Goal: Information Seeking & Learning: Learn about a topic

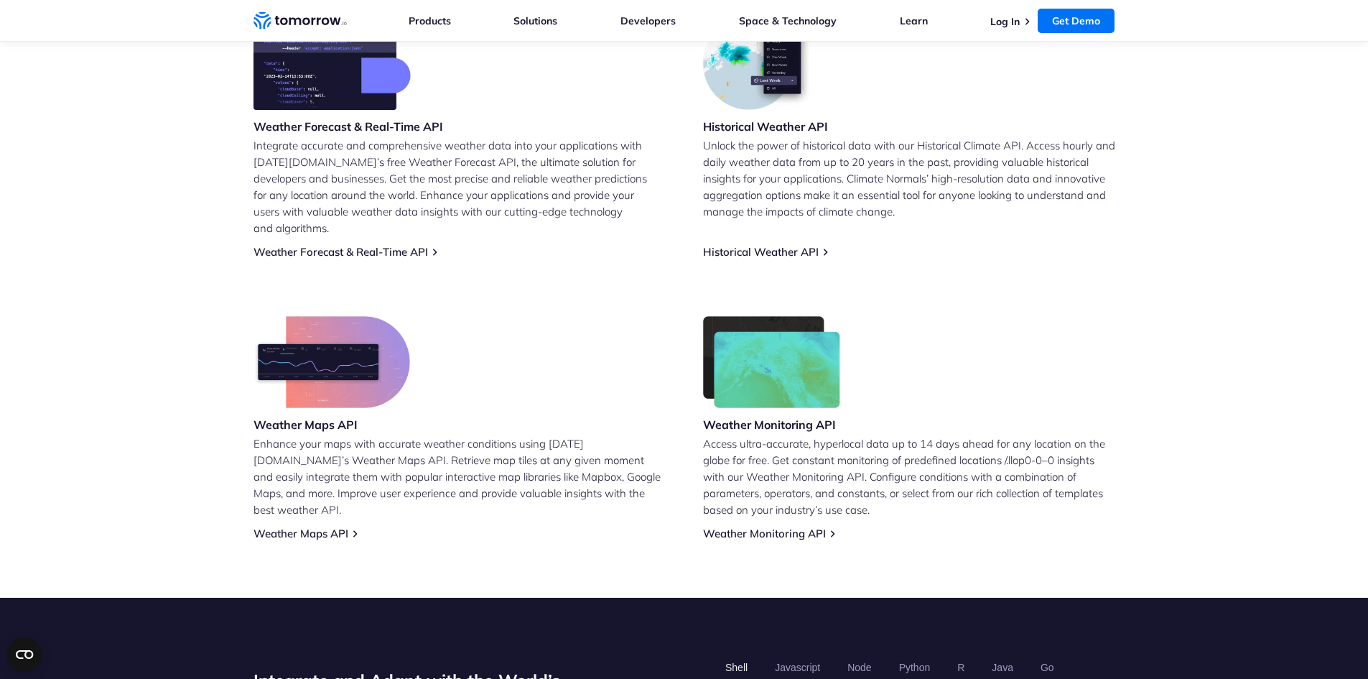
scroll to position [647, 0]
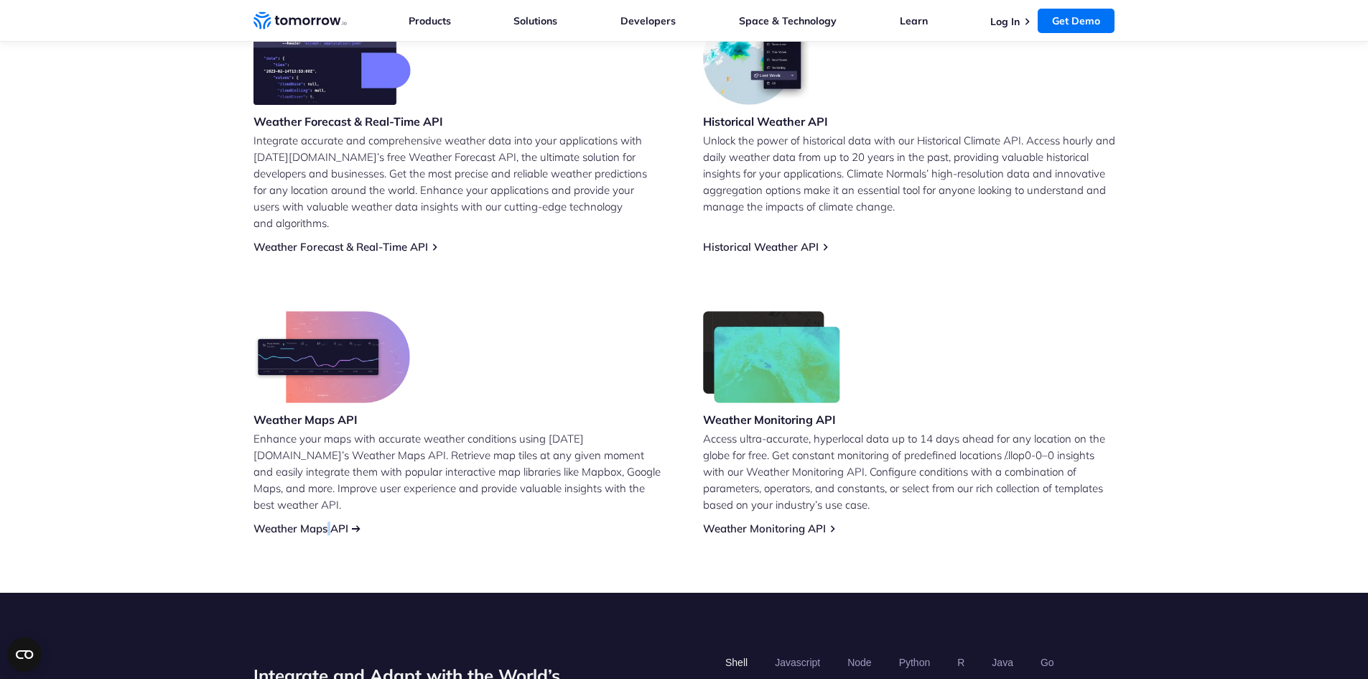
click at [328, 516] on div "Weather Maps API Enhance your maps with accurate weather conditions using [DATE…" at bounding box center [460, 423] width 412 height 224
click at [328, 521] on link "Weather Maps API" at bounding box center [301, 528] width 95 height 14
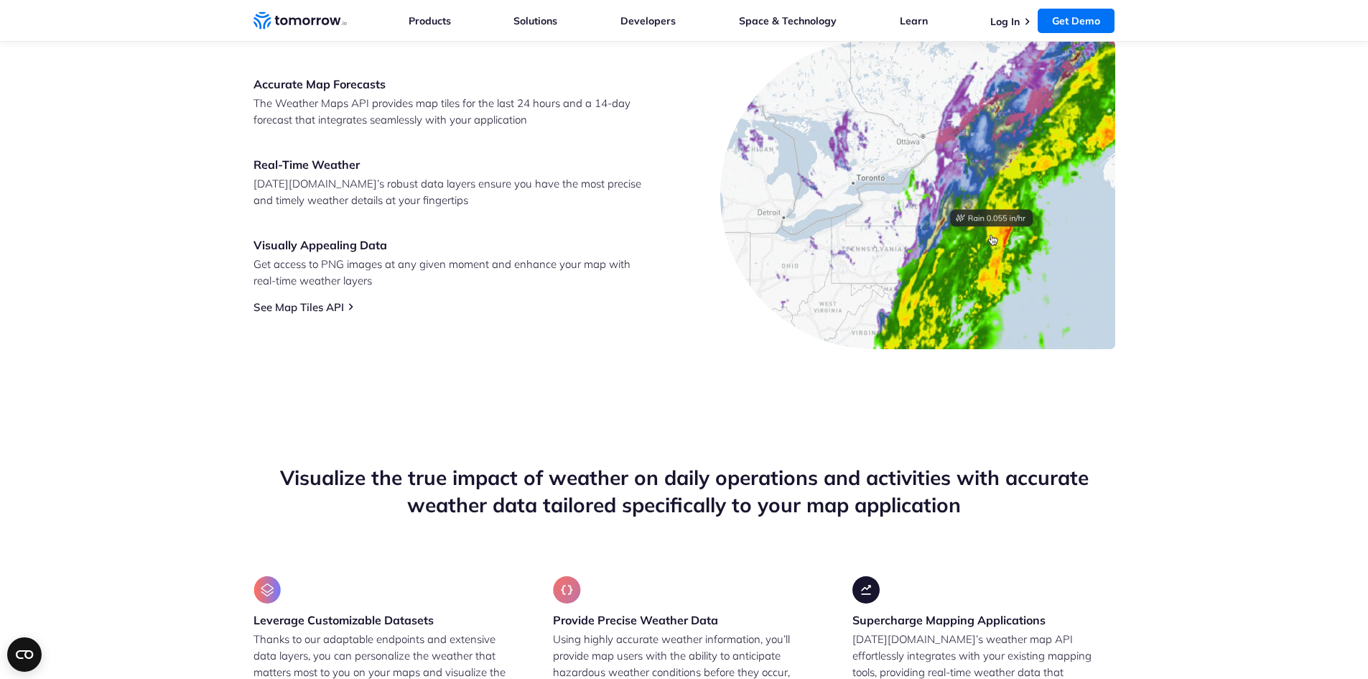
scroll to position [719, 0]
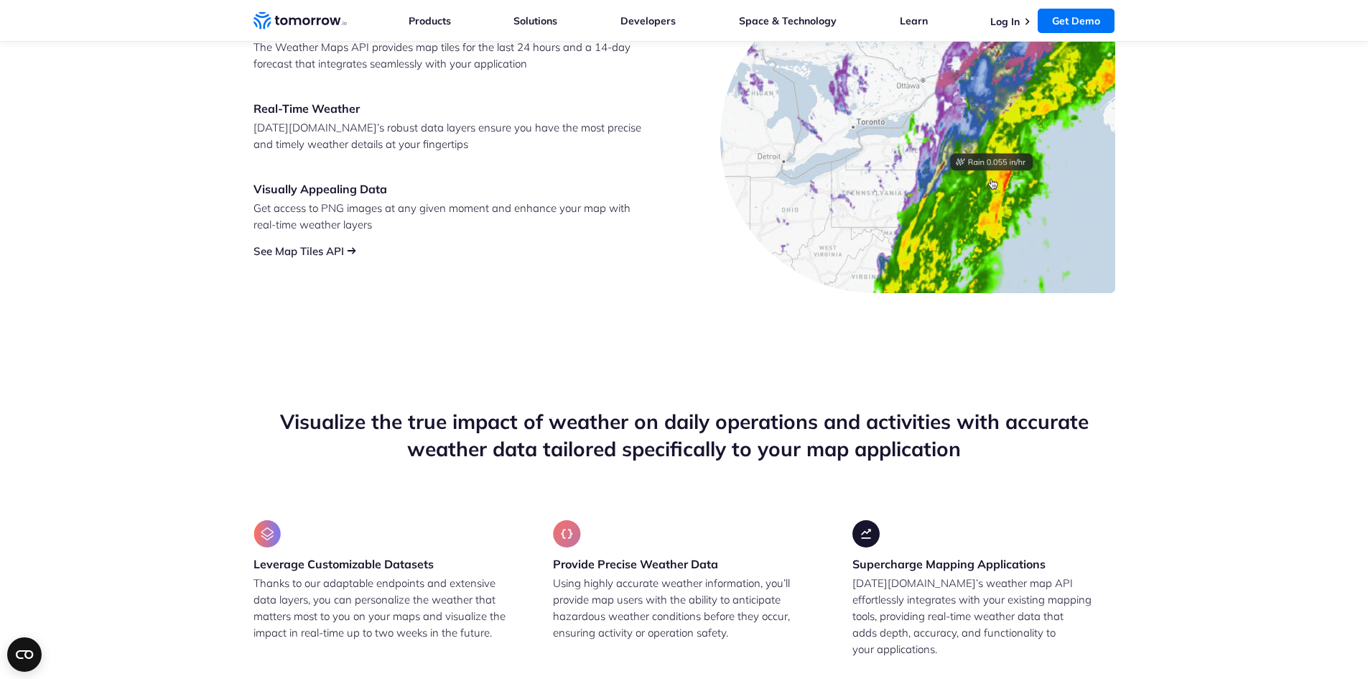
click at [294, 252] on link "See Map Tiles API" at bounding box center [299, 251] width 90 height 14
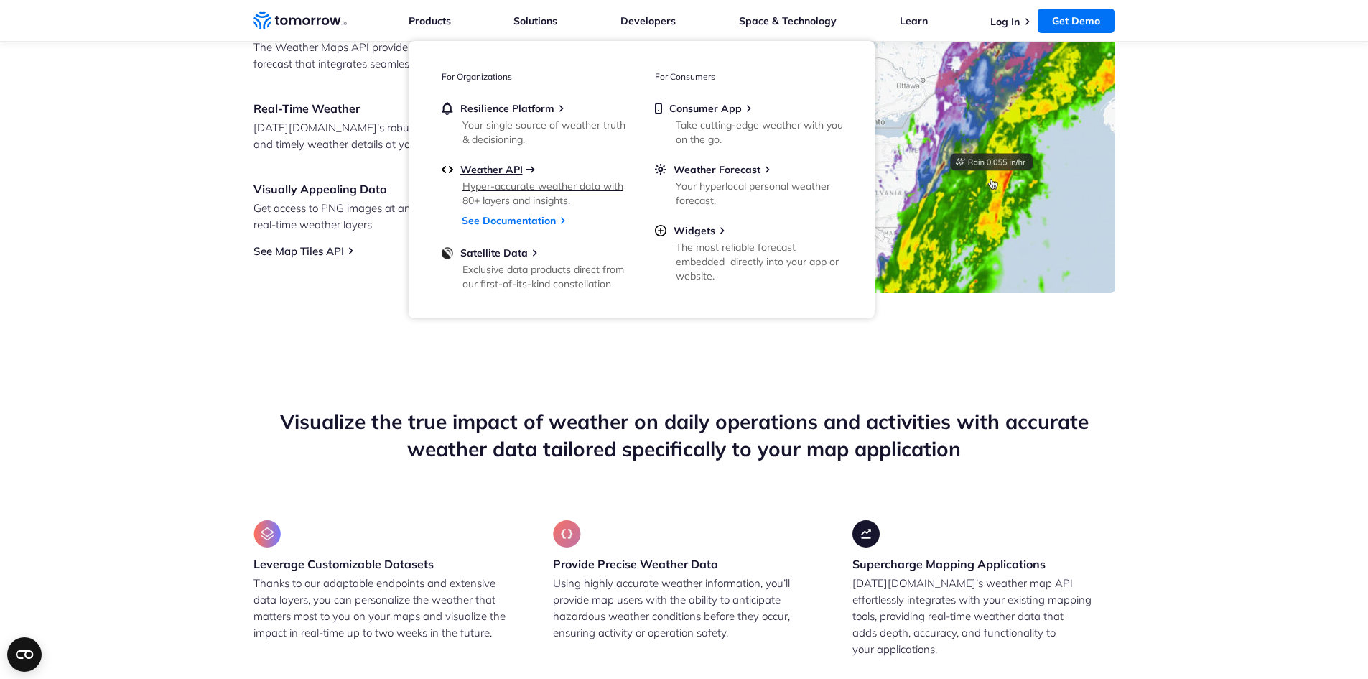
click at [506, 168] on span "Weather API" at bounding box center [491, 169] width 62 height 13
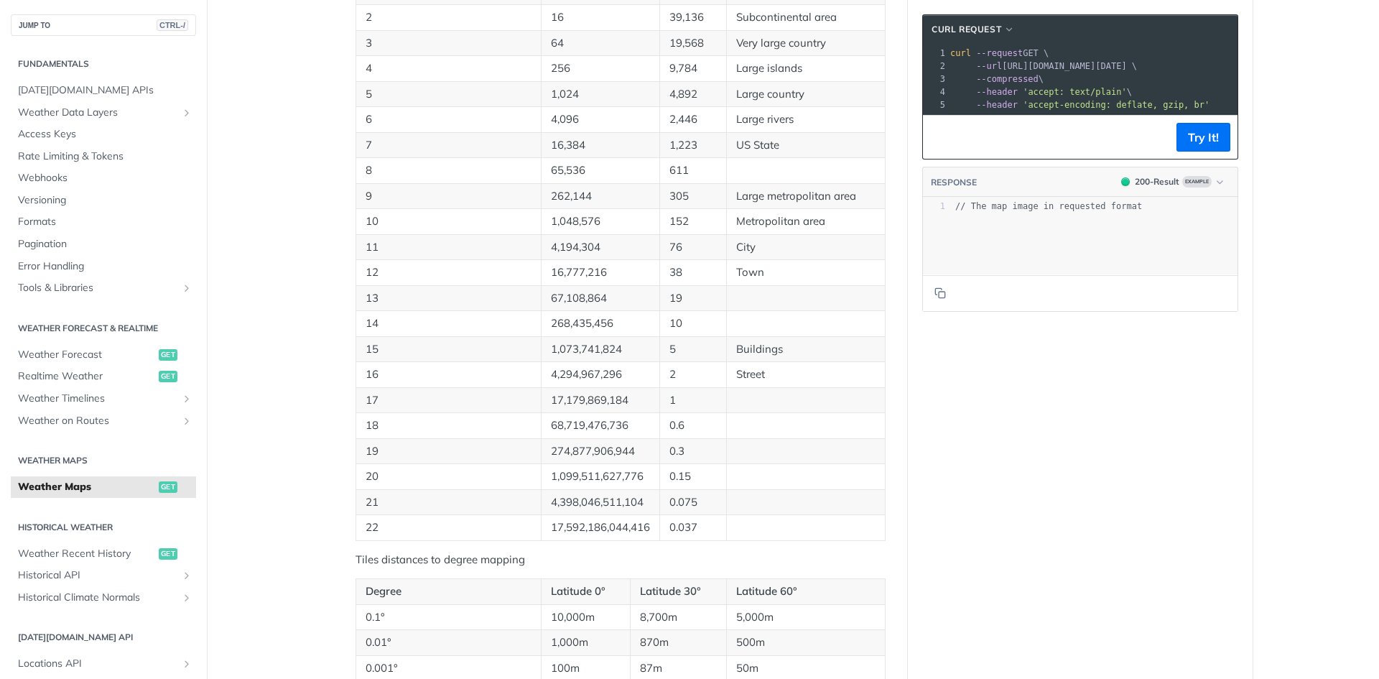
scroll to position [859, 0]
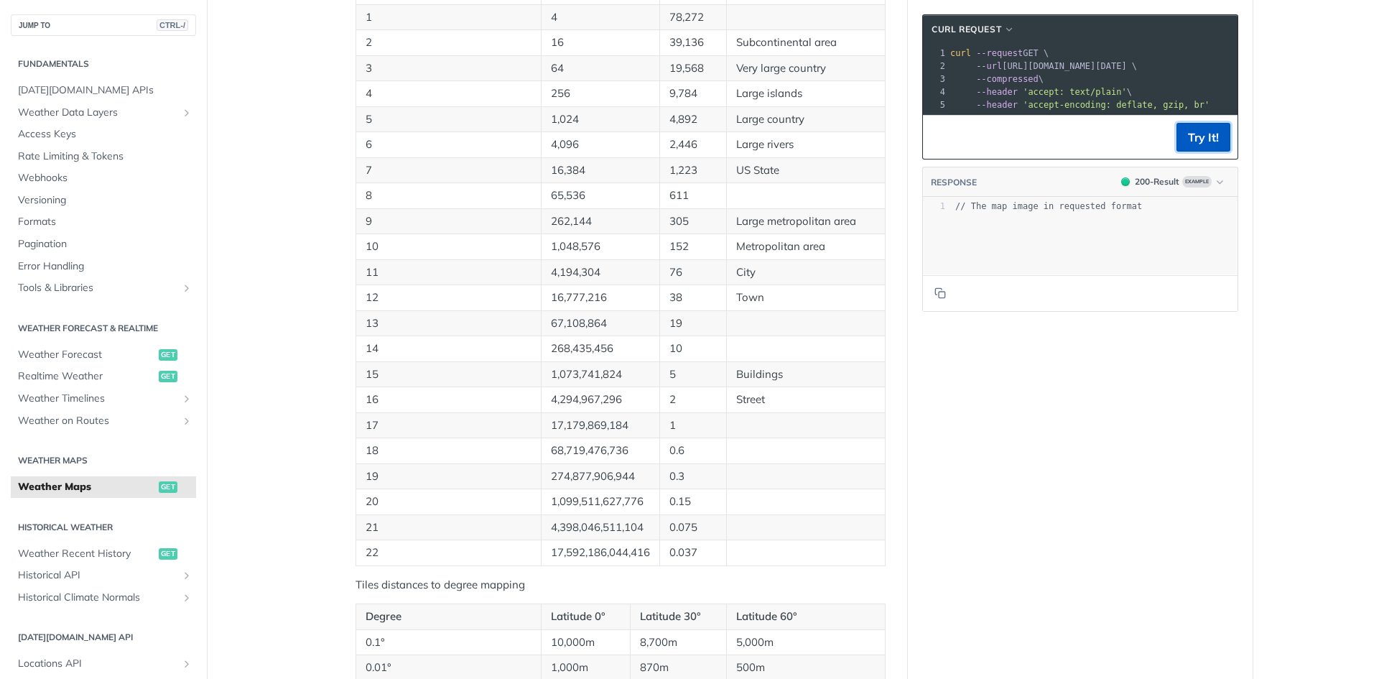
click at [1198, 147] on button "Try It!" at bounding box center [1203, 137] width 54 height 29
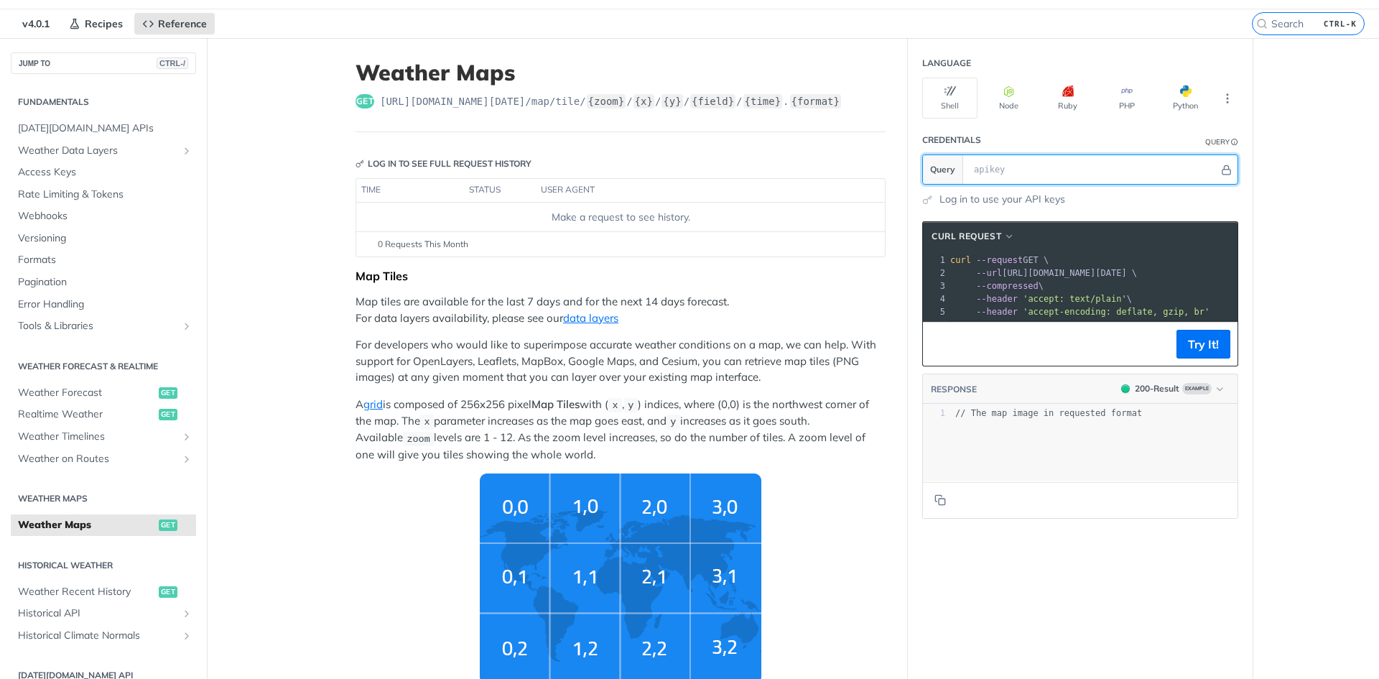
scroll to position [0, 0]
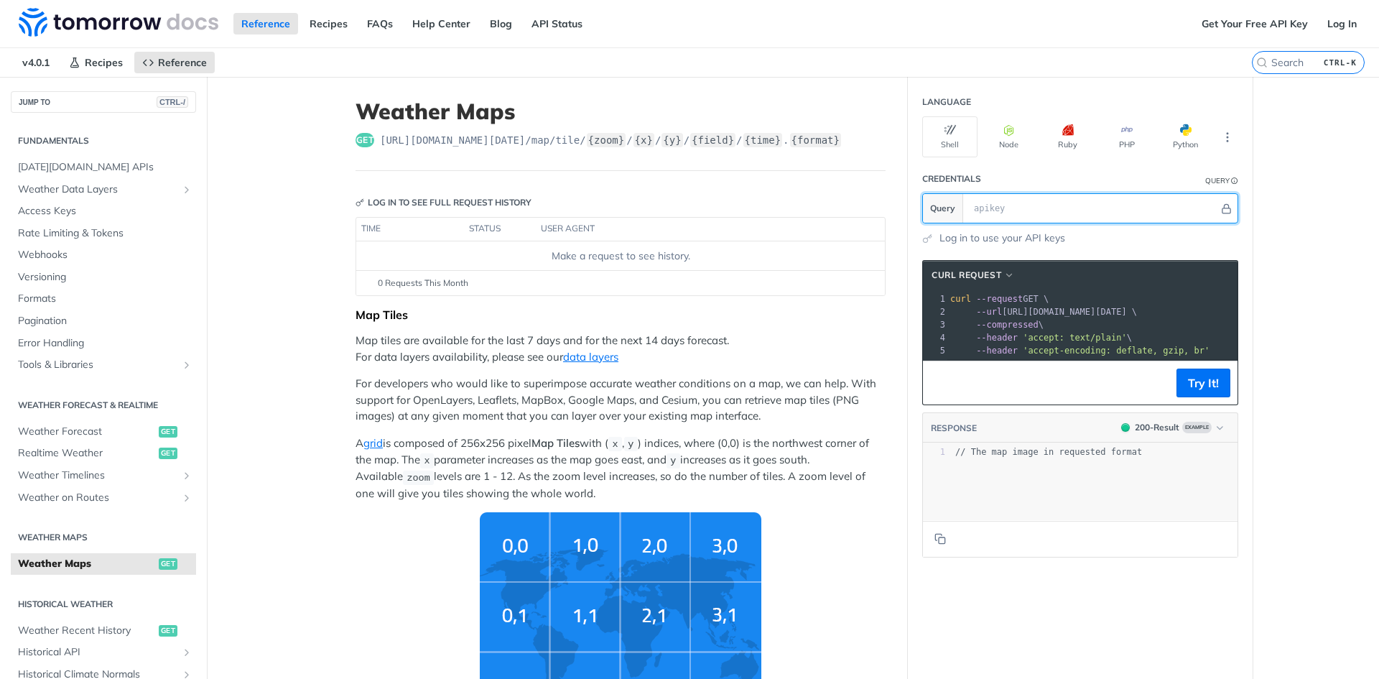
click at [1134, 203] on input "text" at bounding box center [1093, 208] width 252 height 29
paste input "ftNF34ToBgi5vdk6xjNWbfQwm3JZVSZ9"
type input "ftNF34ToBgi5vdk6xjNWbfQwm3JZVSZ9"
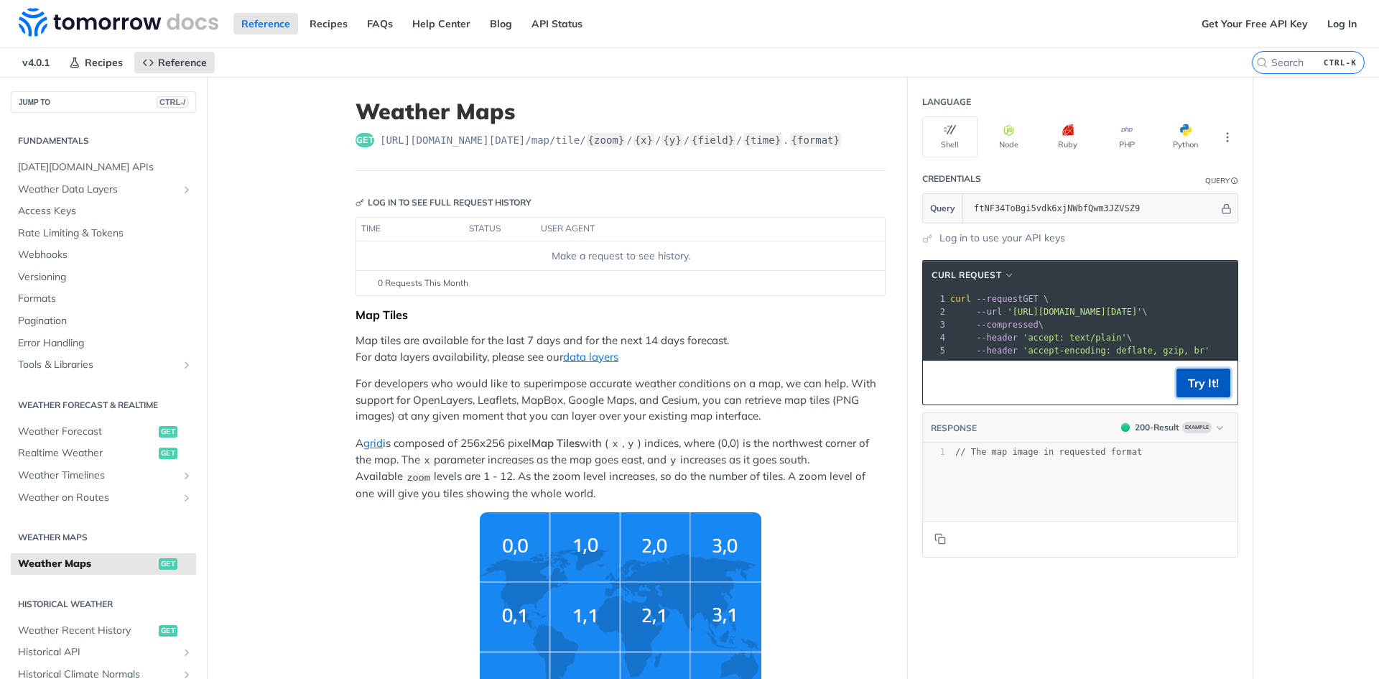
click at [1201, 397] on button "Try It!" at bounding box center [1203, 382] width 54 height 29
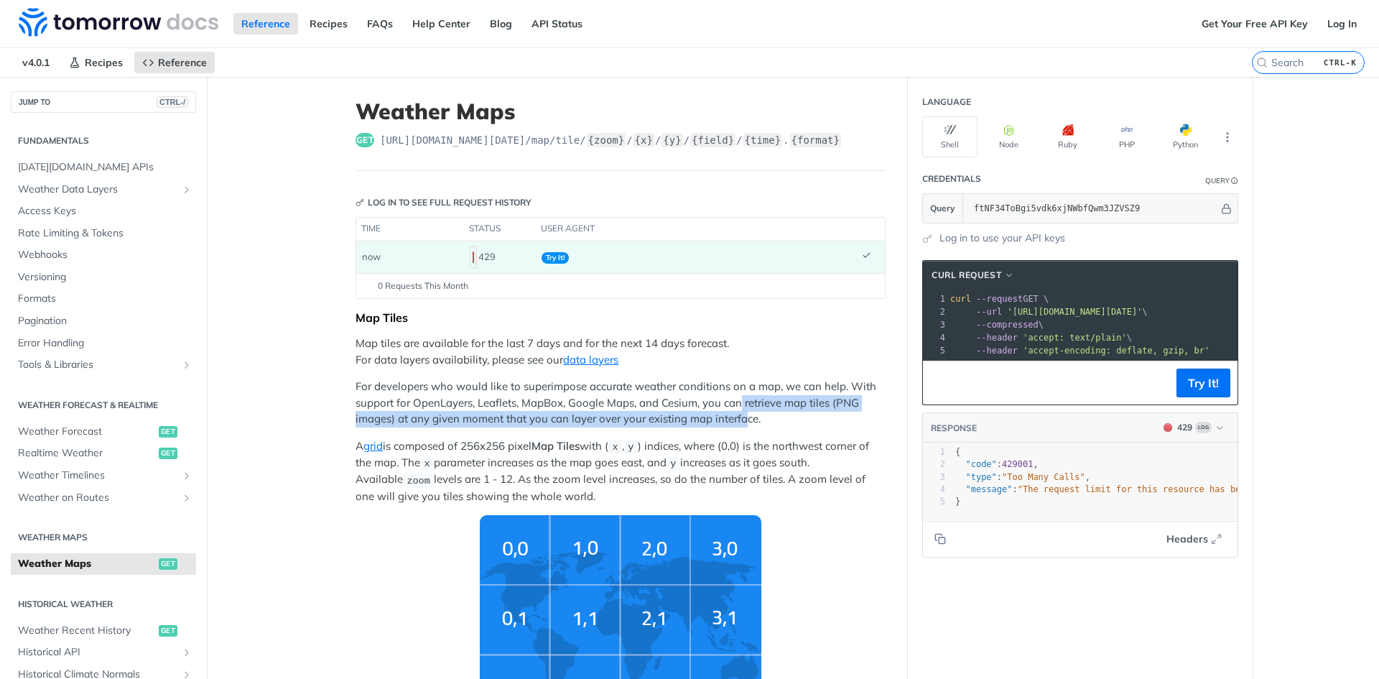
click at [738, 411] on p "For developers who would like to superimpose accurate weather conditions on a m…" at bounding box center [621, 403] width 530 height 49
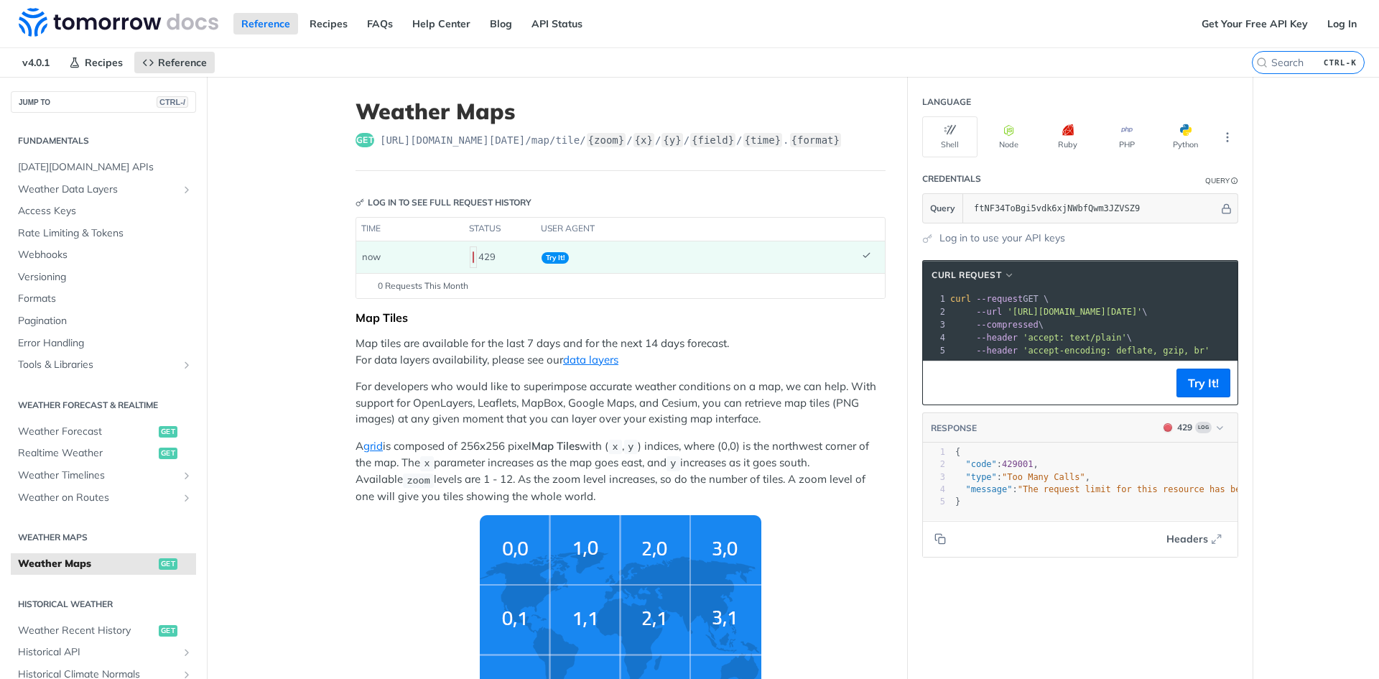
click at [688, 407] on p "For developers who would like to superimpose accurate weather conditions on a m…" at bounding box center [621, 403] width 530 height 49
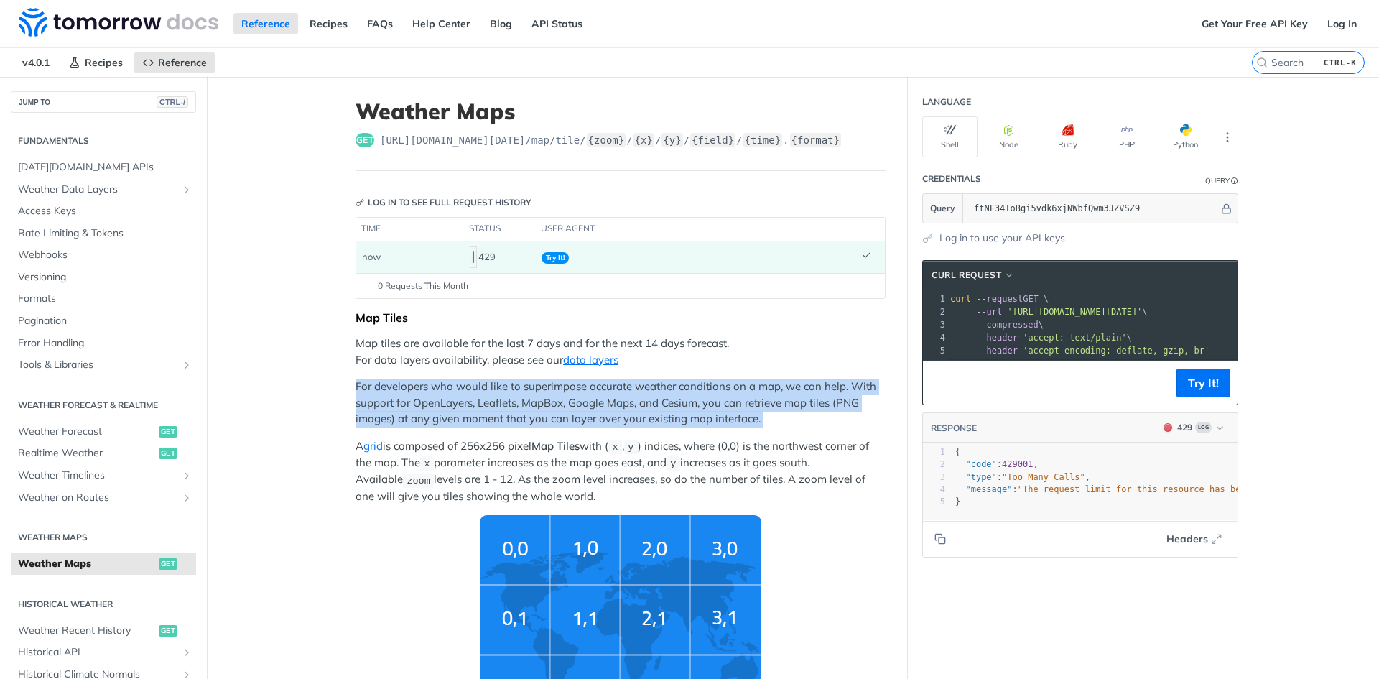
click at [688, 407] on p "For developers who would like to superimpose accurate weather conditions on a m…" at bounding box center [621, 403] width 530 height 49
click at [706, 402] on p "For developers who would like to superimpose accurate weather conditions on a m…" at bounding box center [621, 403] width 530 height 49
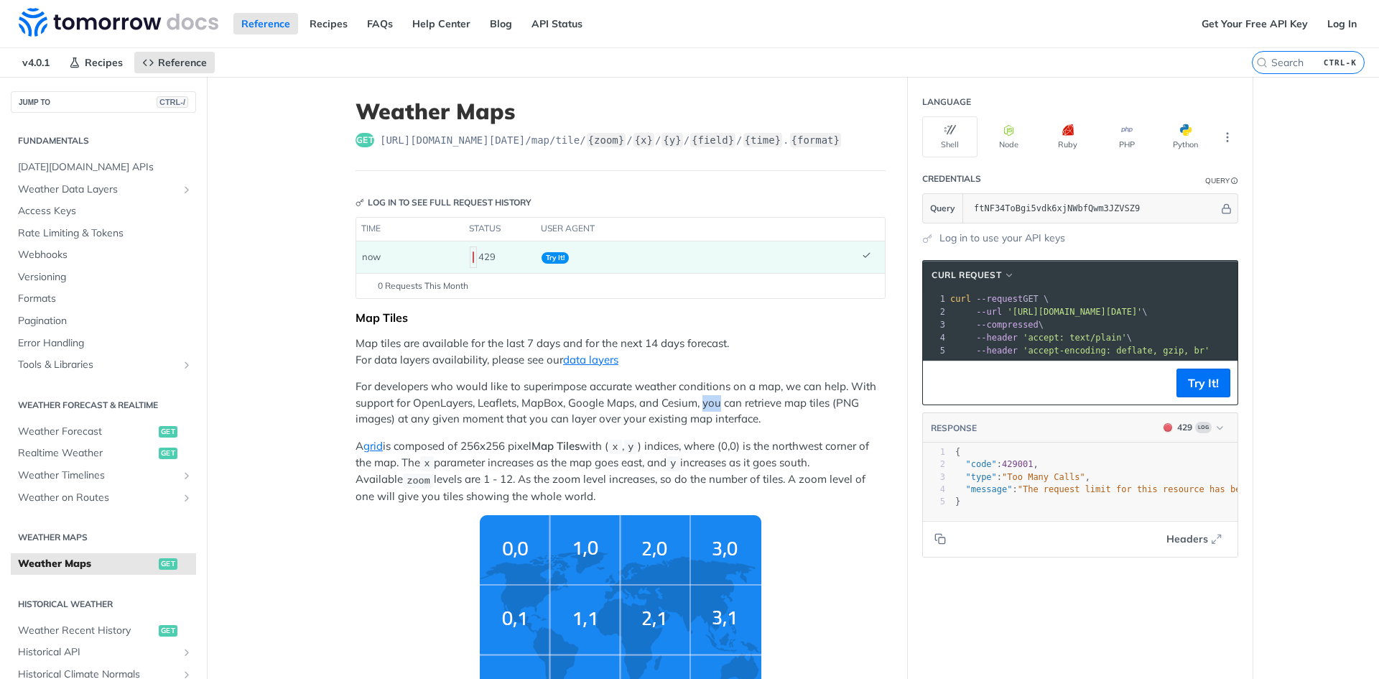
click at [706, 402] on p "For developers who would like to superimpose accurate weather conditions on a m…" at bounding box center [621, 403] width 530 height 49
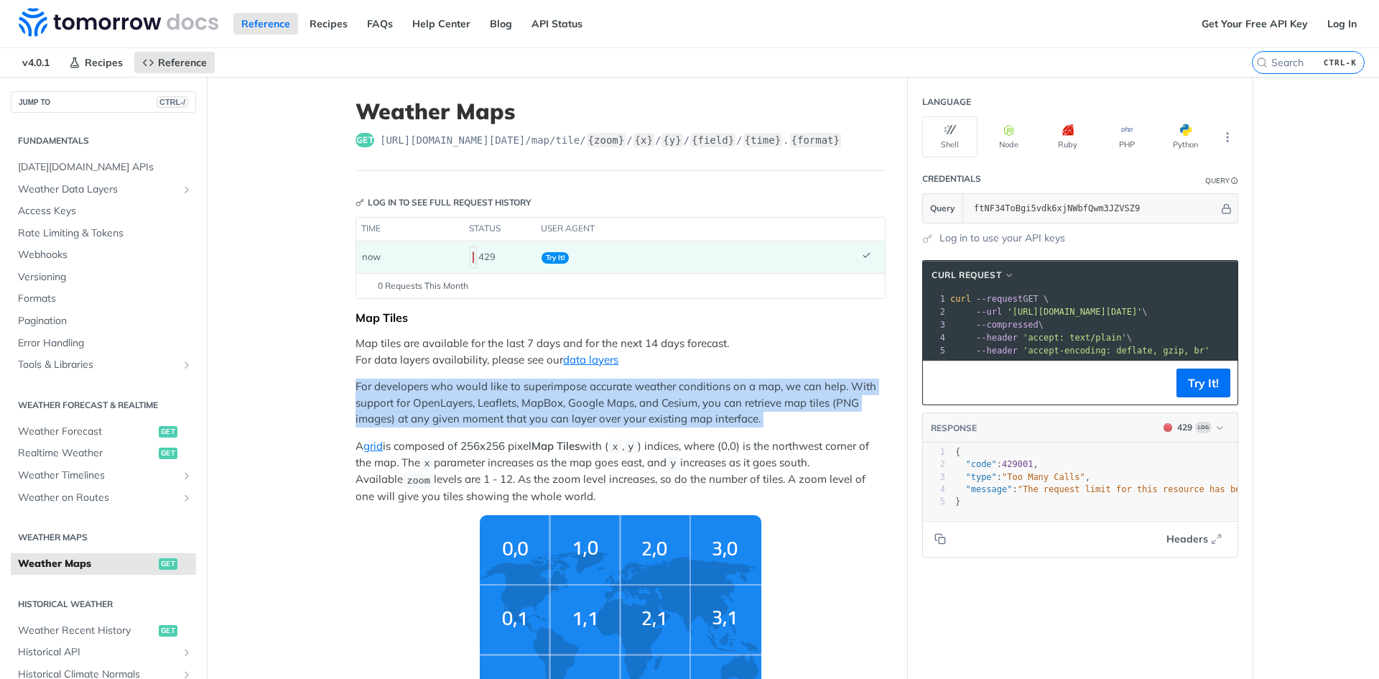
click at [706, 402] on p "For developers who would like to superimpose accurate weather conditions on a m…" at bounding box center [621, 403] width 530 height 49
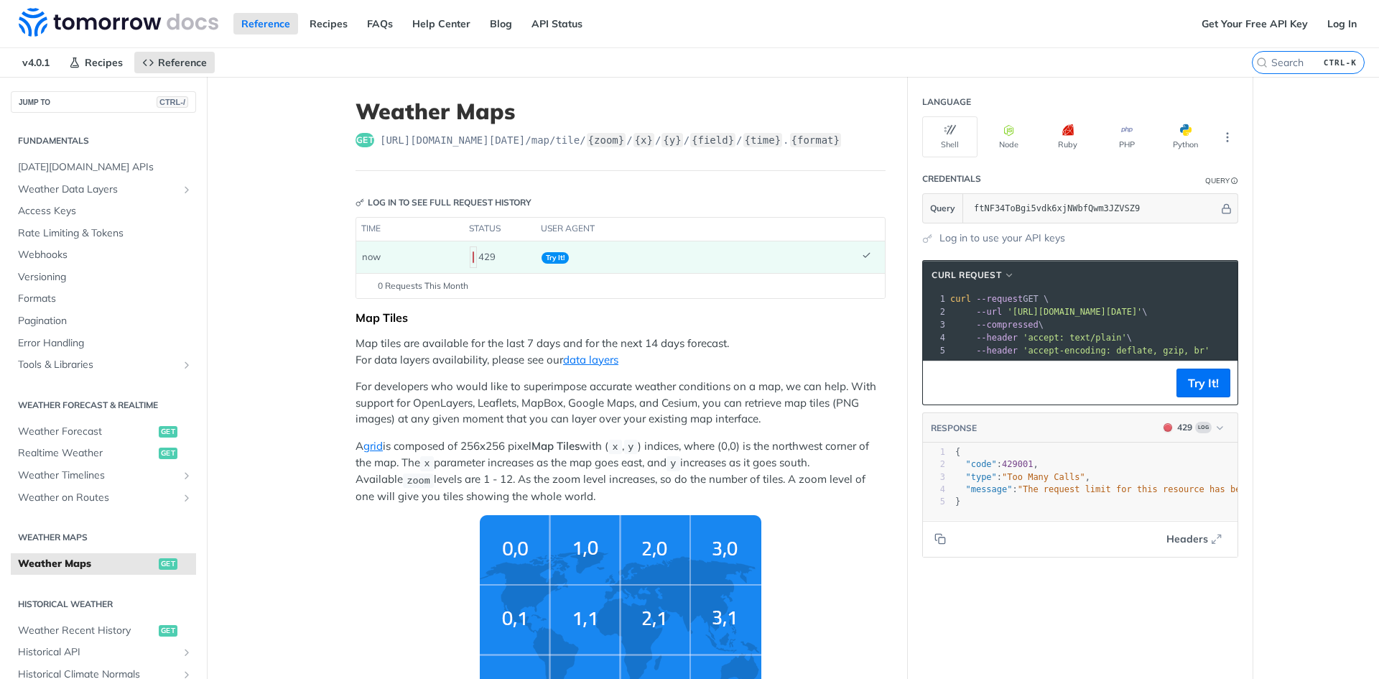
click at [697, 440] on p "A grid is composed of 256x256 pixel Map Tiles with ( x , y ) indices, where (0,…" at bounding box center [621, 471] width 530 height 66
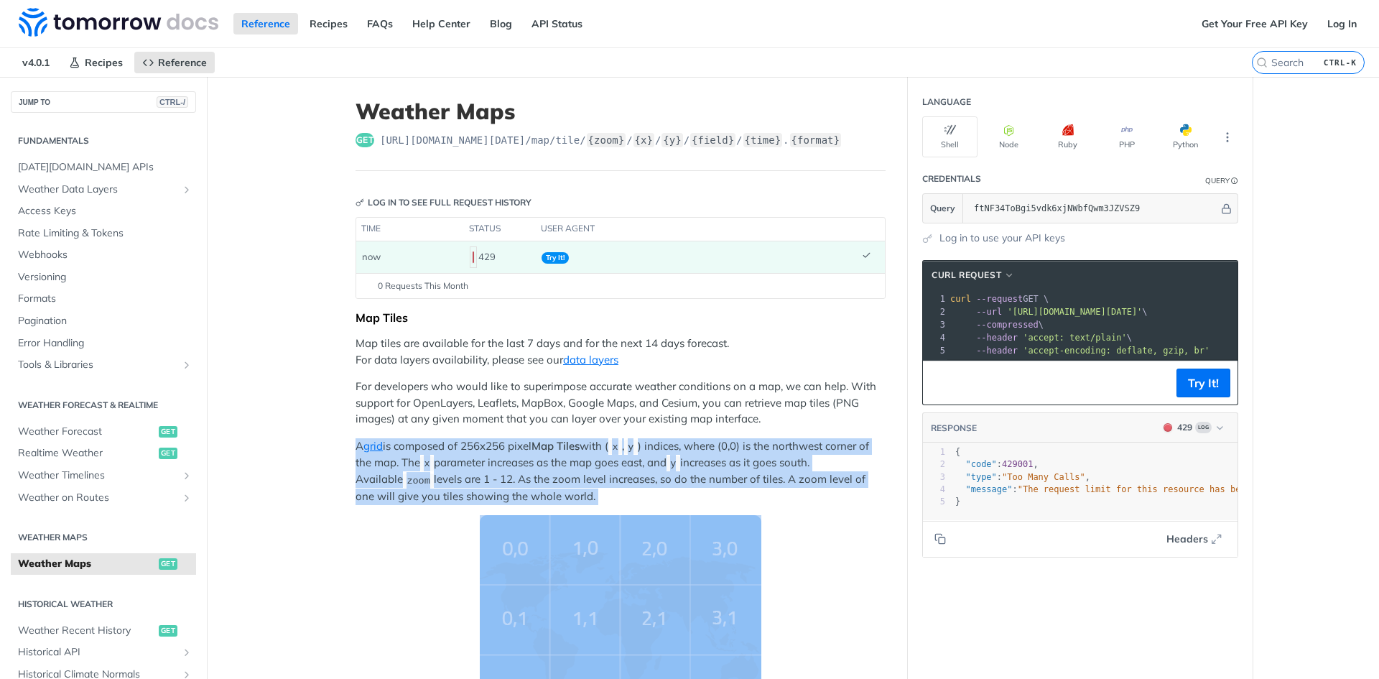
click at [699, 440] on p "A grid is composed of 256x256 pixel Map Tiles with ( x , y ) indices, where (0,…" at bounding box center [621, 471] width 530 height 66
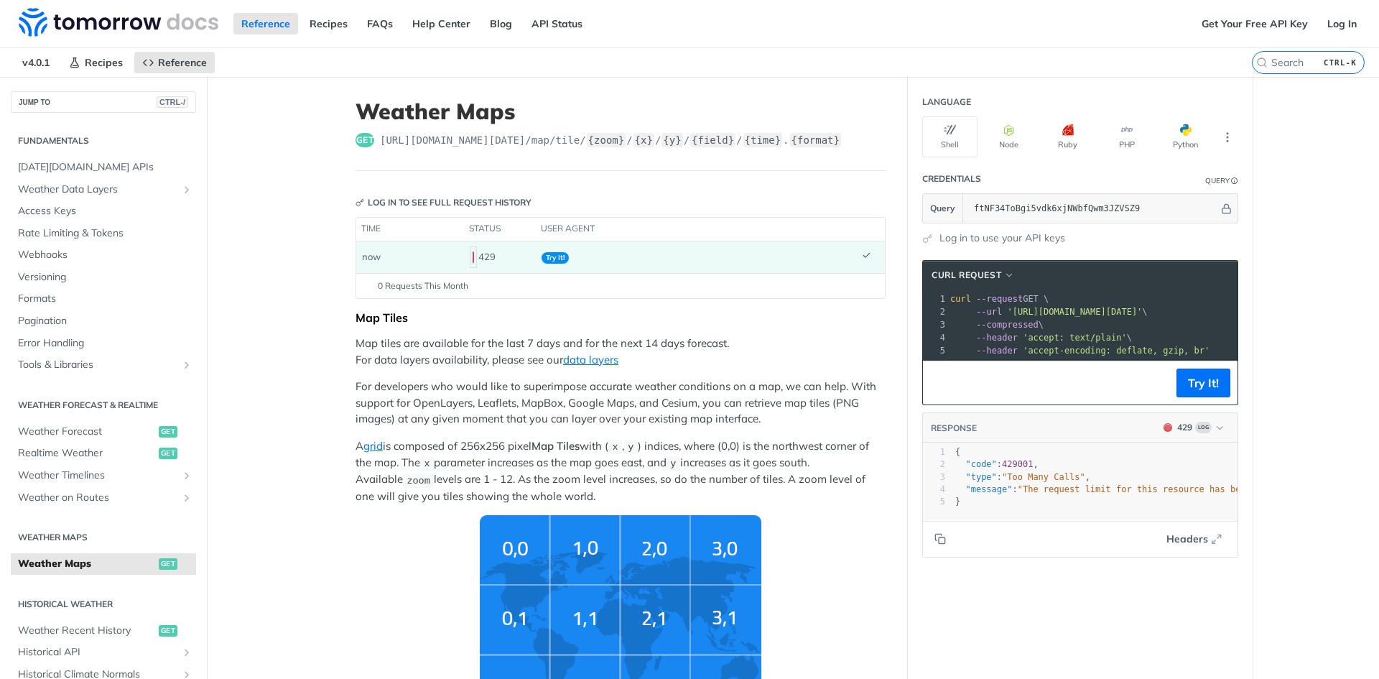
click at [695, 401] on p "For developers who would like to superimpose accurate weather conditions on a m…" at bounding box center [621, 403] width 530 height 49
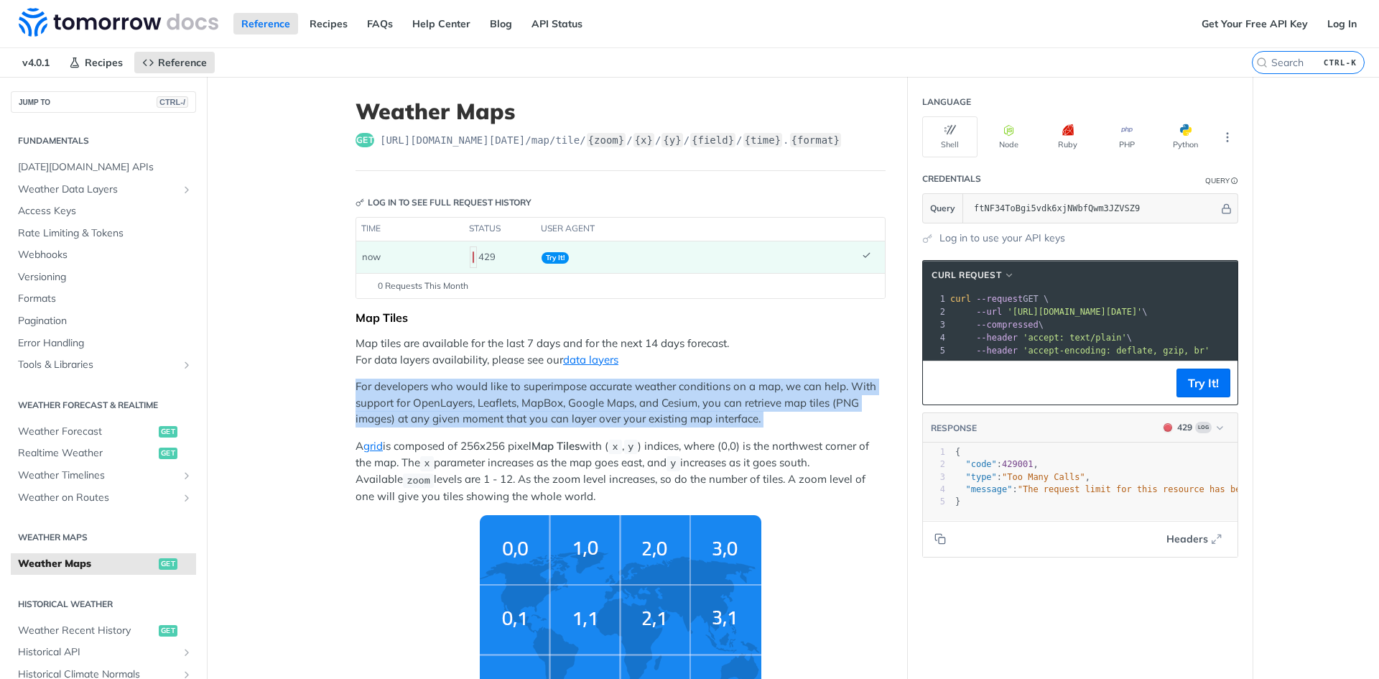
click at [695, 401] on p "For developers who would like to superimpose accurate weather conditions on a m…" at bounding box center [621, 403] width 530 height 49
click at [667, 406] on p "For developers who would like to superimpose accurate weather conditions on a m…" at bounding box center [621, 403] width 530 height 49
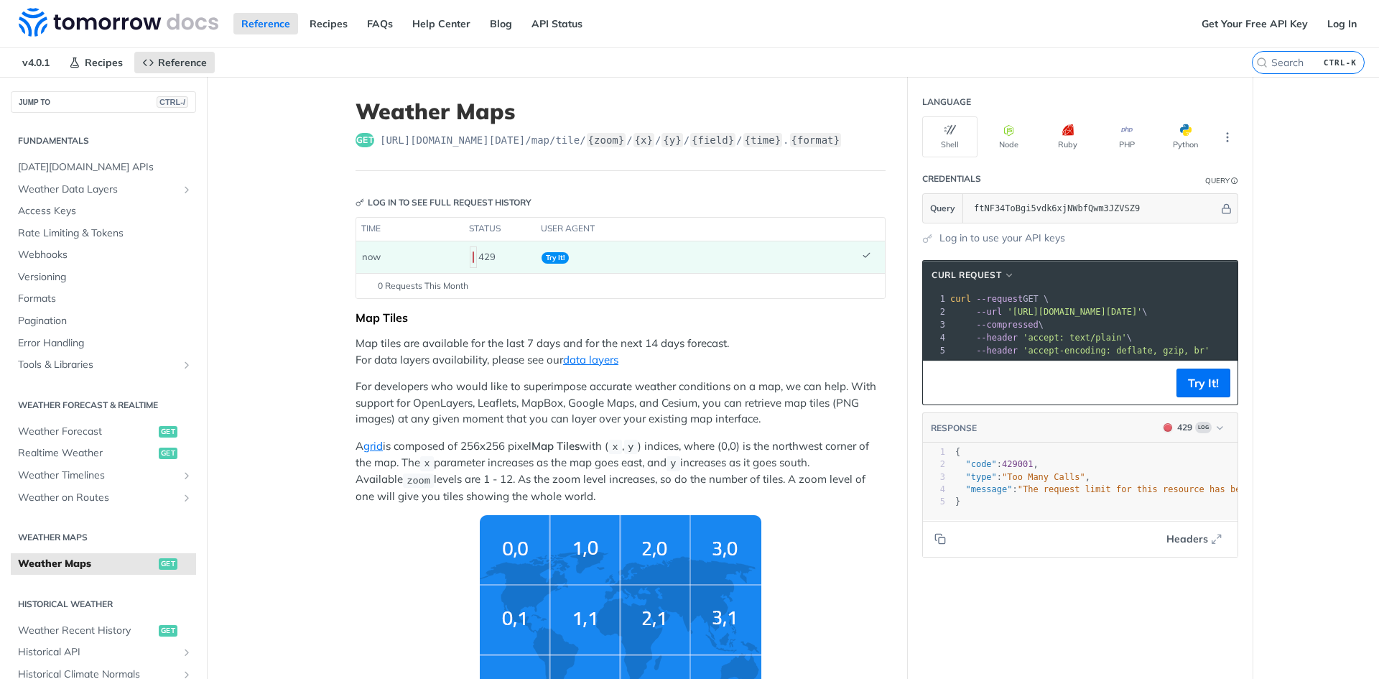
click at [473, 261] on span "429" at bounding box center [473, 256] width 1 height 11
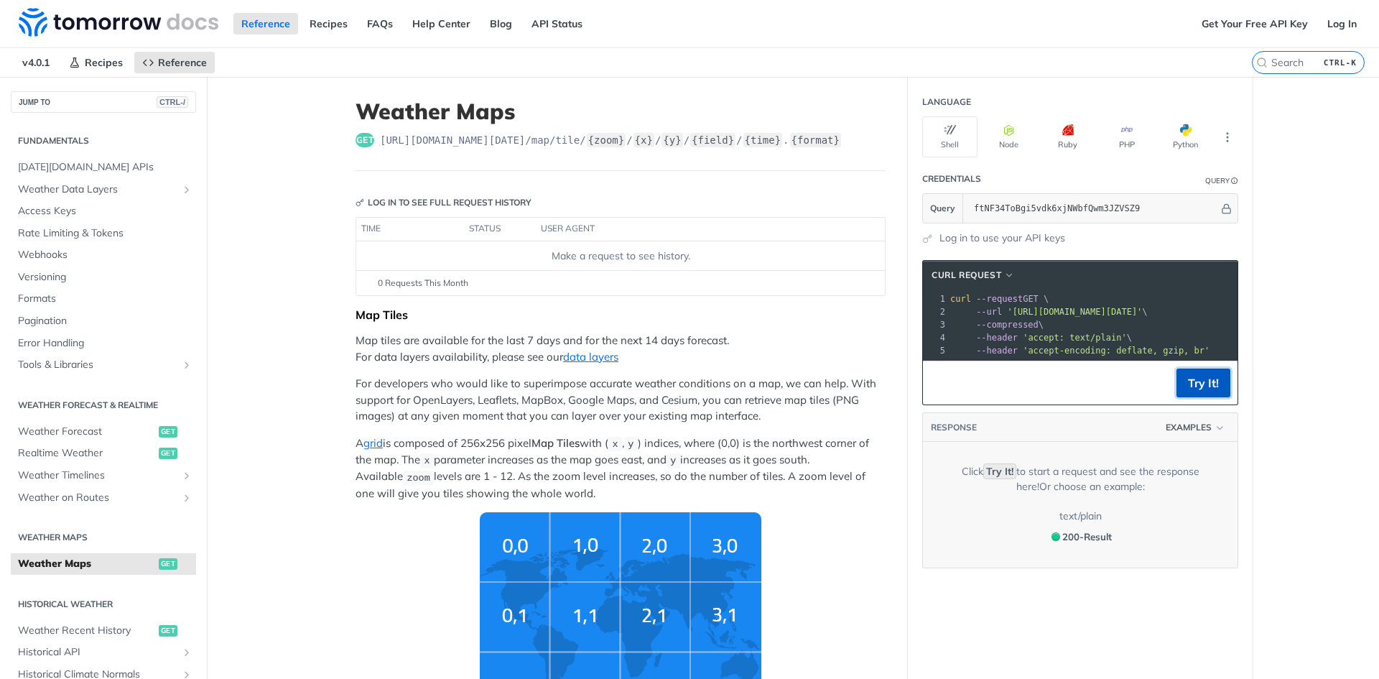
click at [1204, 388] on button "Try It!" at bounding box center [1203, 382] width 54 height 29
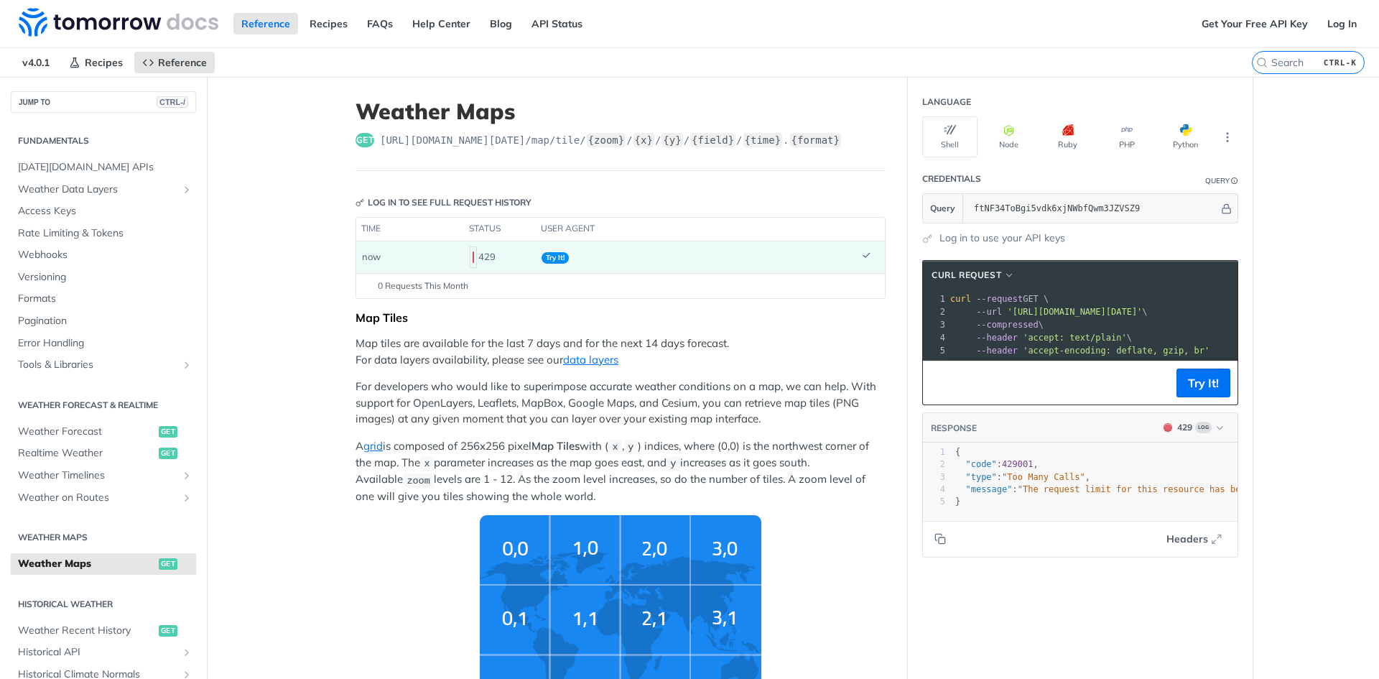
click at [475, 389] on p "For developers who would like to superimpose accurate weather conditions on a m…" at bounding box center [621, 403] width 530 height 49
click at [498, 410] on p "For developers who would like to superimpose accurate weather conditions on a m…" at bounding box center [621, 403] width 530 height 49
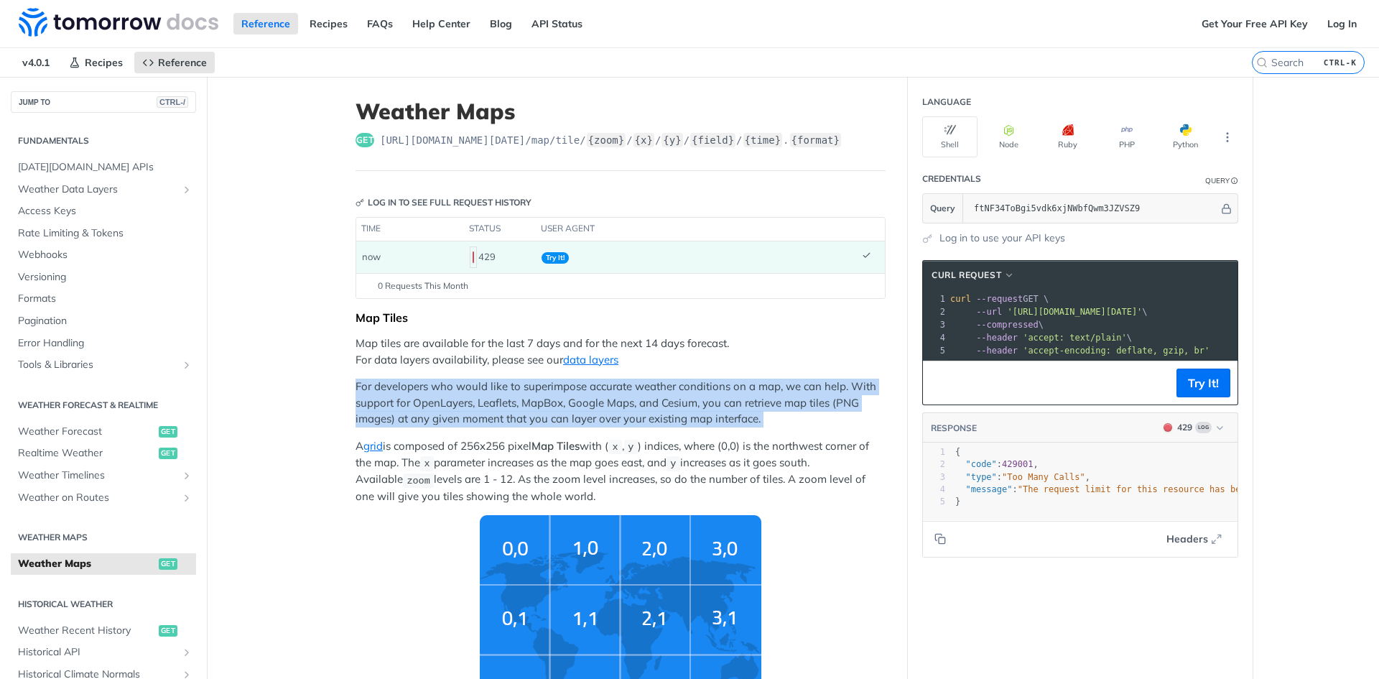
click at [498, 410] on p "For developers who would like to superimpose accurate weather conditions on a m…" at bounding box center [621, 403] width 530 height 49
click at [552, 407] on p "For developers who would like to superimpose accurate weather conditions on a m…" at bounding box center [621, 403] width 530 height 49
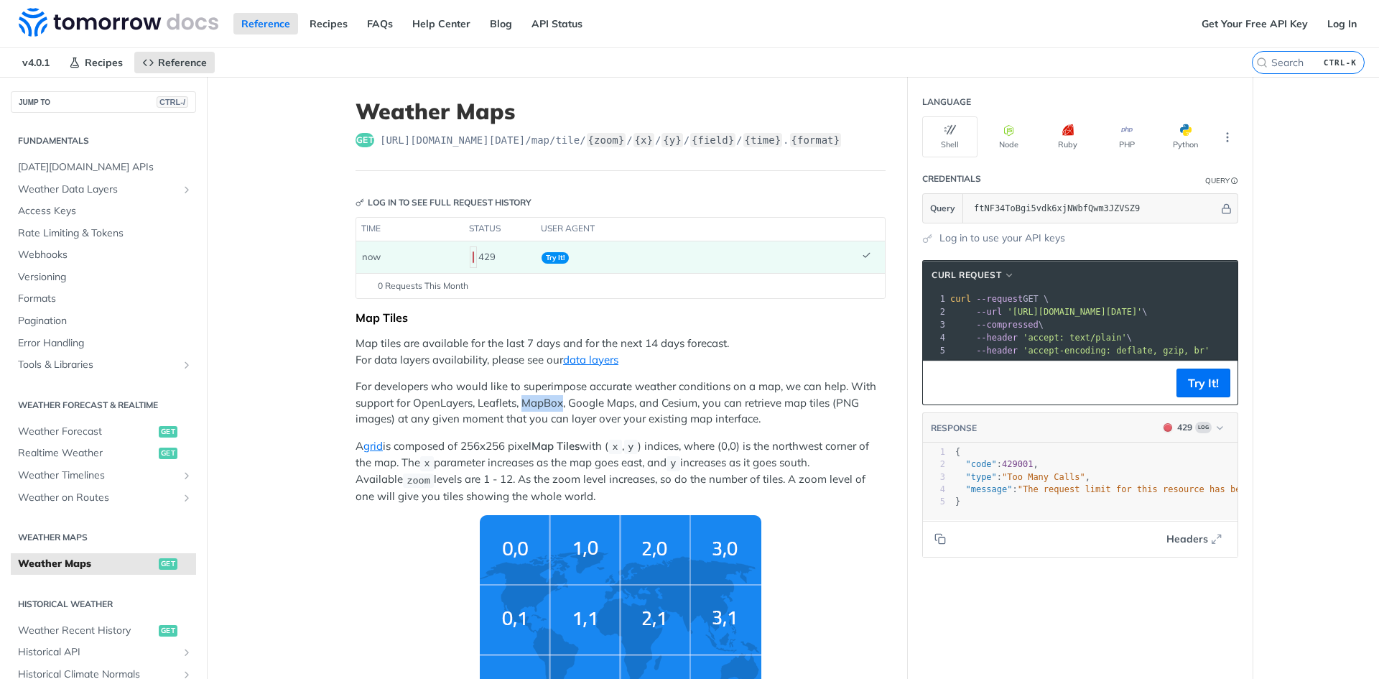
click at [552, 407] on p "For developers who would like to superimpose accurate weather conditions on a m…" at bounding box center [621, 403] width 530 height 49
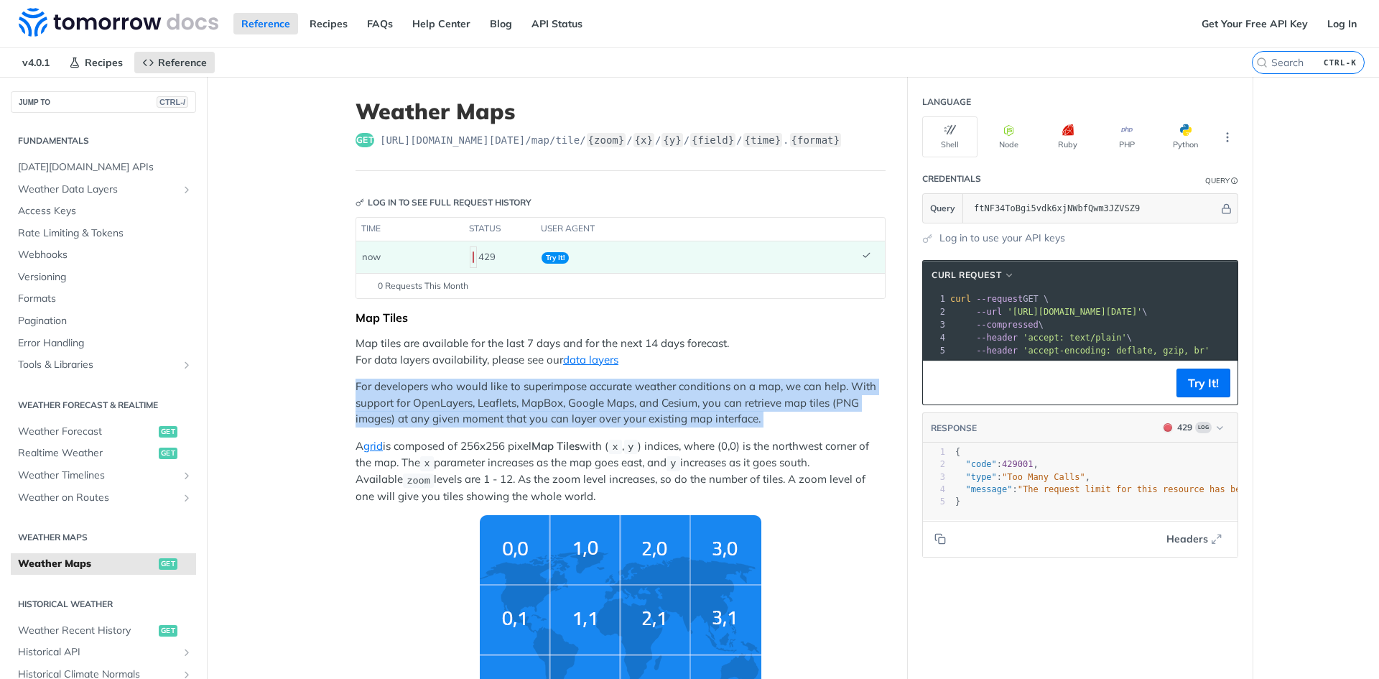
click at [552, 407] on p "For developers who would like to superimpose accurate weather conditions on a m…" at bounding box center [621, 403] width 530 height 49
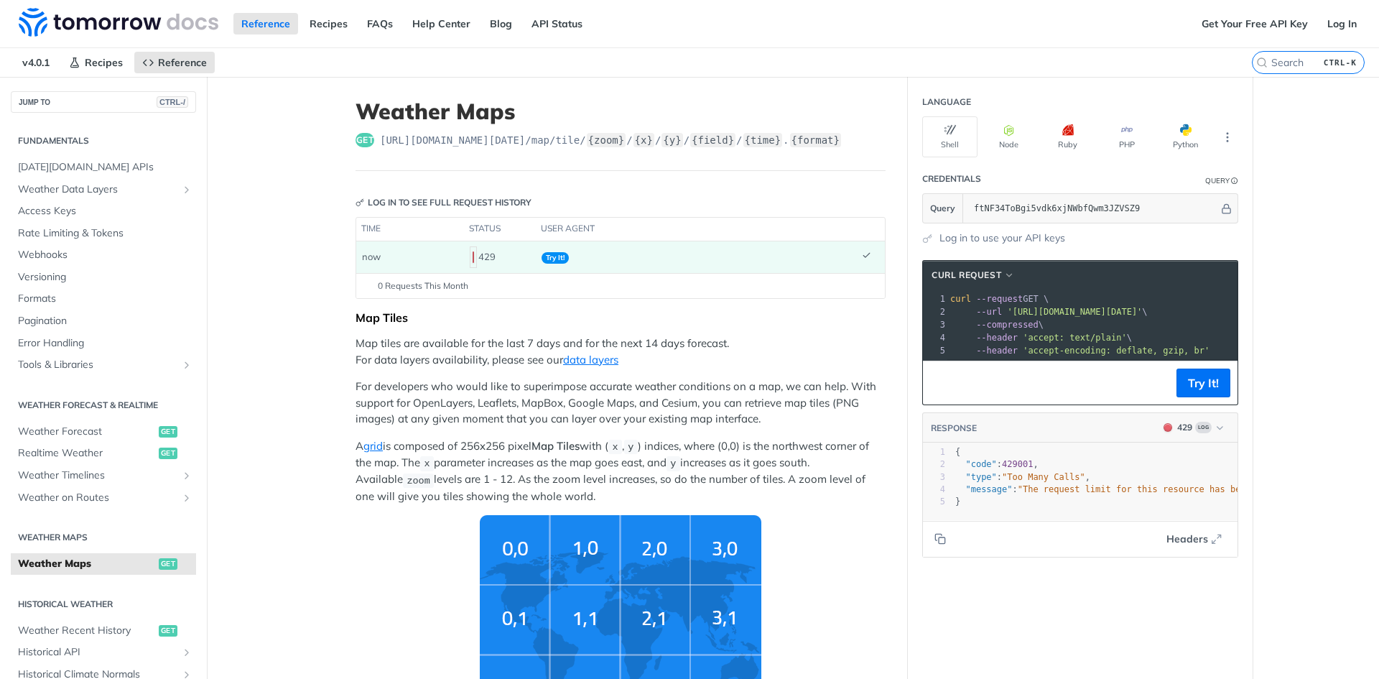
click at [533, 465] on p "A grid is composed of 256x256 pixel Map Tiles with ( x , y ) indices, where (0,…" at bounding box center [621, 471] width 530 height 66
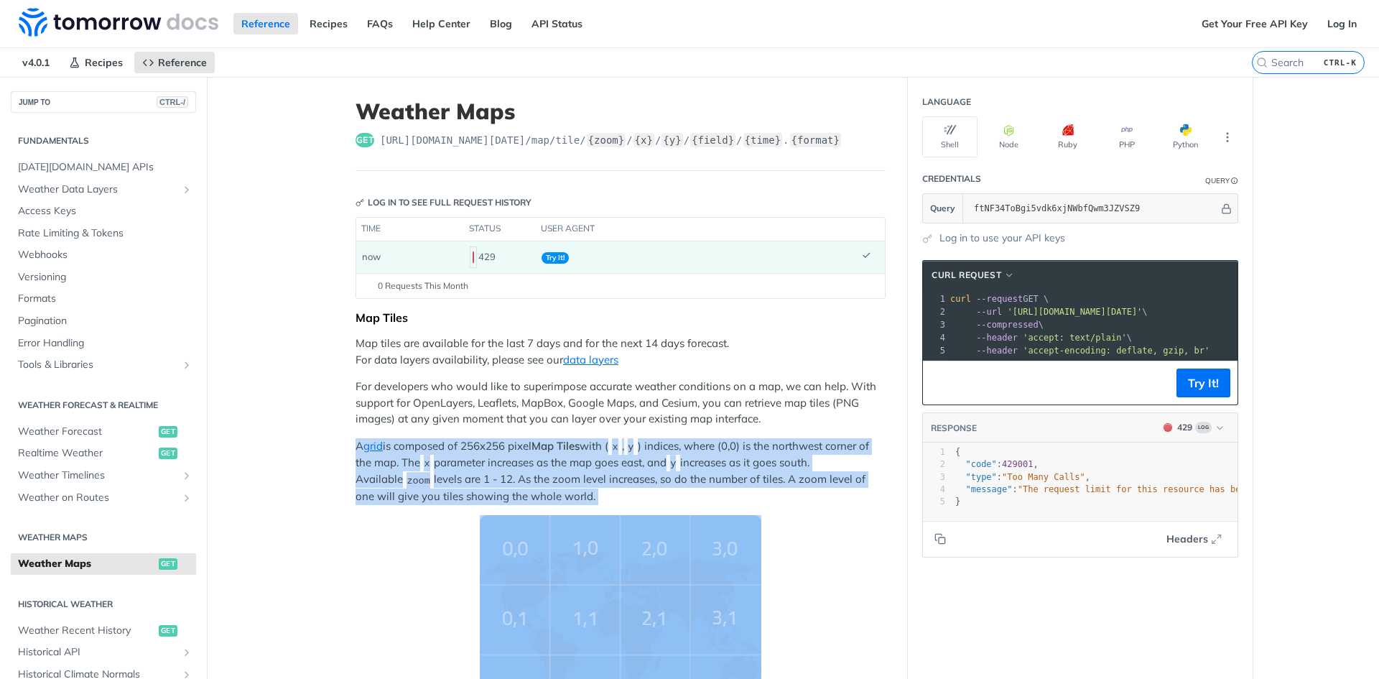
click at [533, 465] on p "A grid is composed of 256x256 pixel Map Tiles with ( x , y ) indices, where (0,…" at bounding box center [621, 471] width 530 height 66
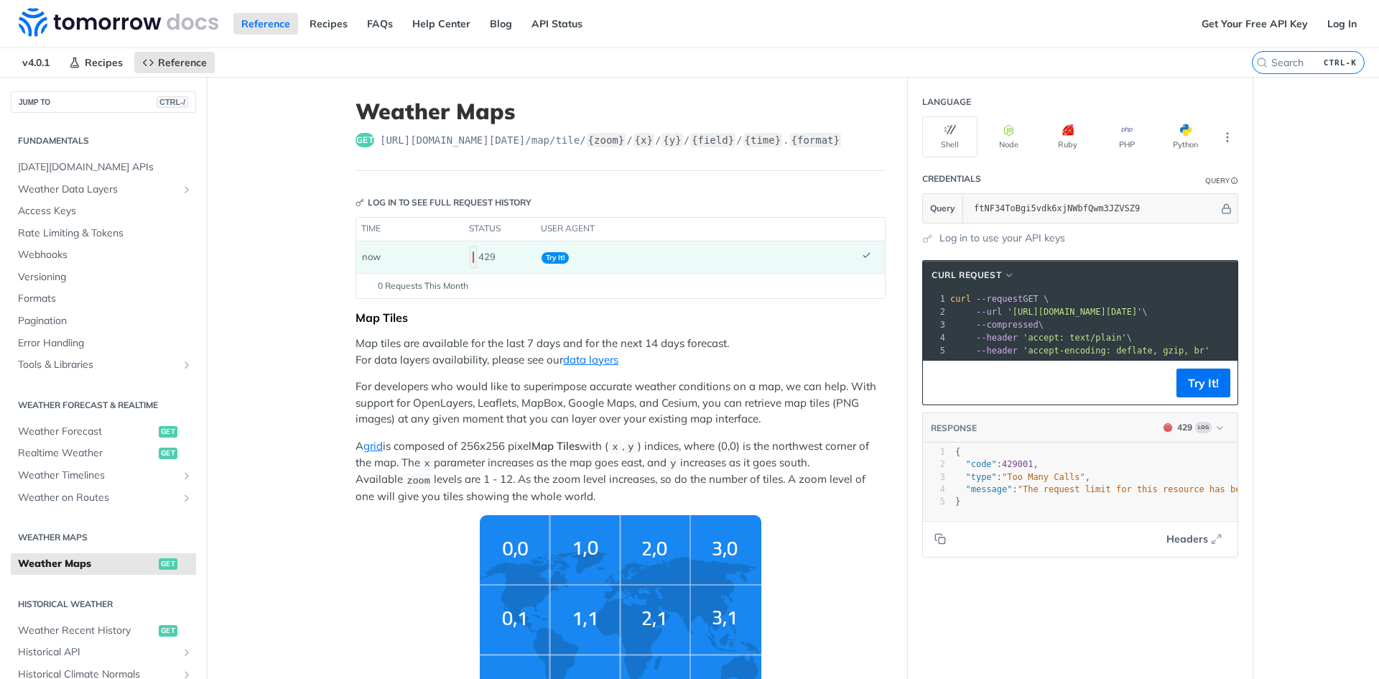
click at [544, 404] on p "For developers who would like to superimpose accurate weather conditions on a m…" at bounding box center [621, 403] width 530 height 49
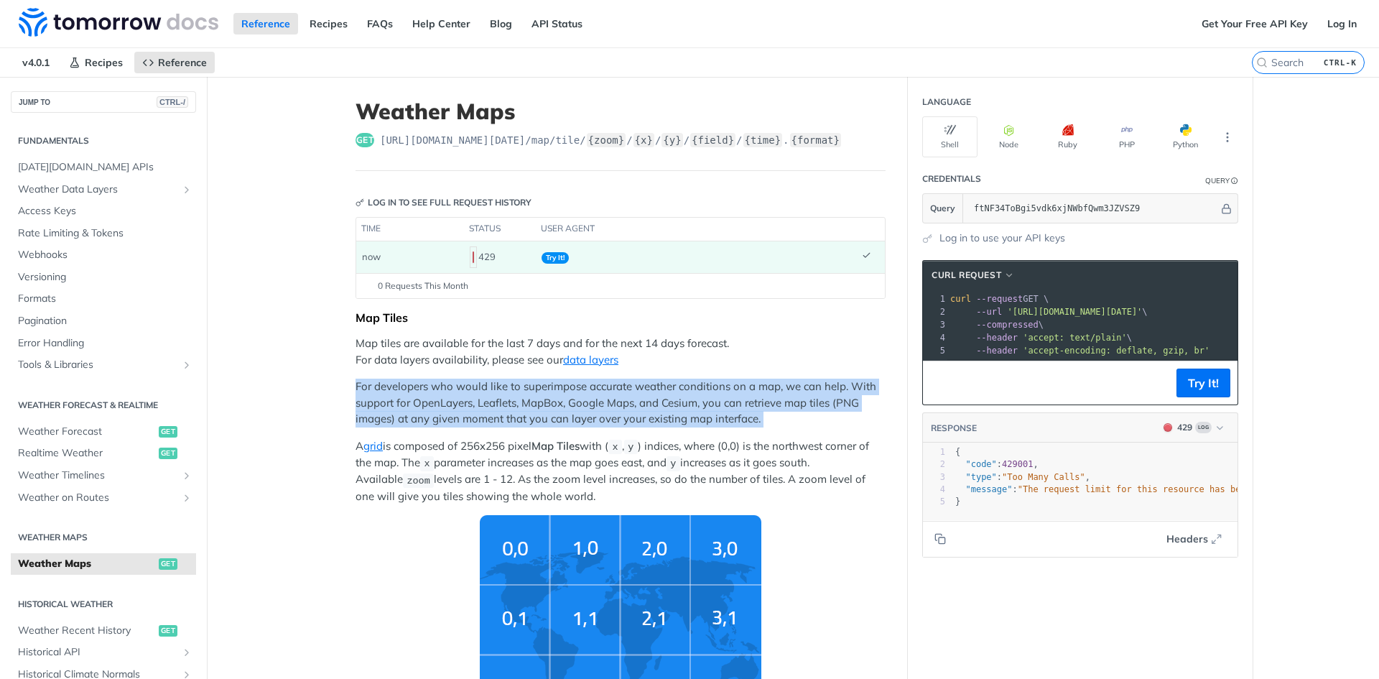
click at [544, 404] on p "For developers who would like to superimpose accurate weather conditions on a m…" at bounding box center [621, 403] width 530 height 49
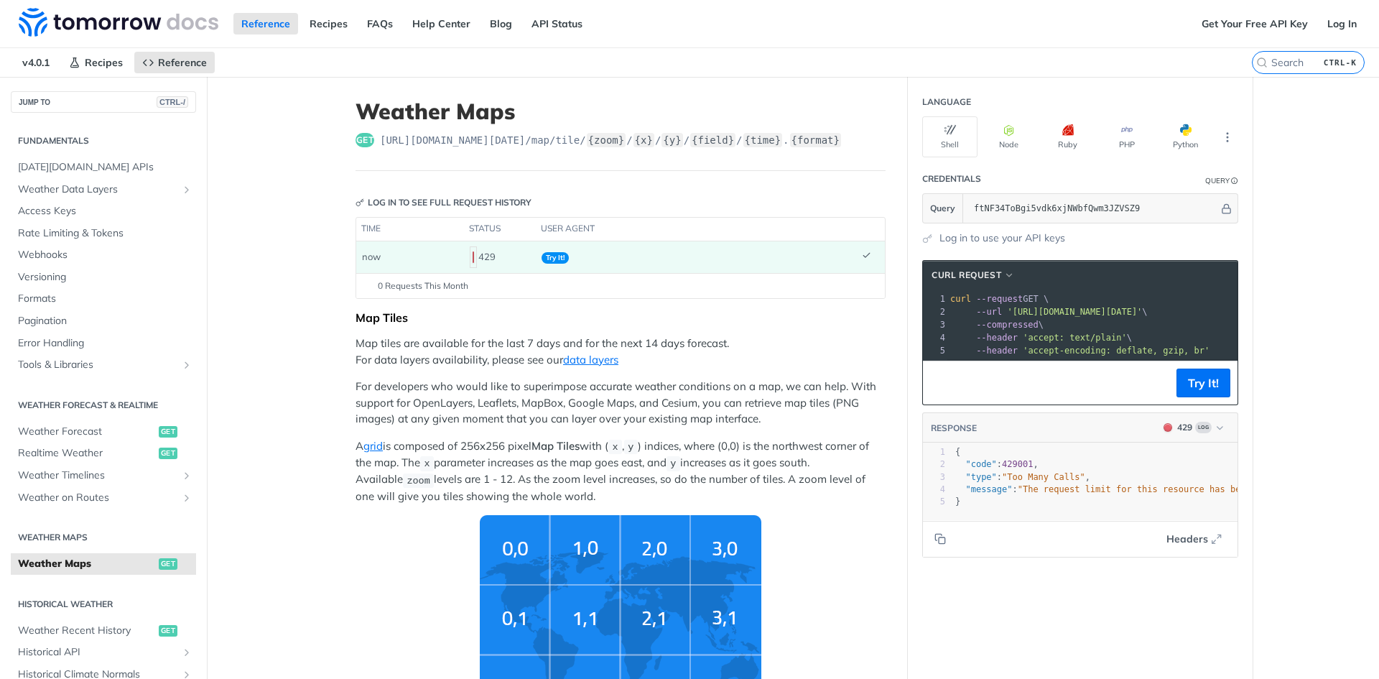
click at [514, 359] on p "Map tiles are available for the last 7 days and for the next 14 days forecast. …" at bounding box center [621, 351] width 530 height 32
click at [570, 363] on link "data layers" at bounding box center [590, 360] width 55 height 14
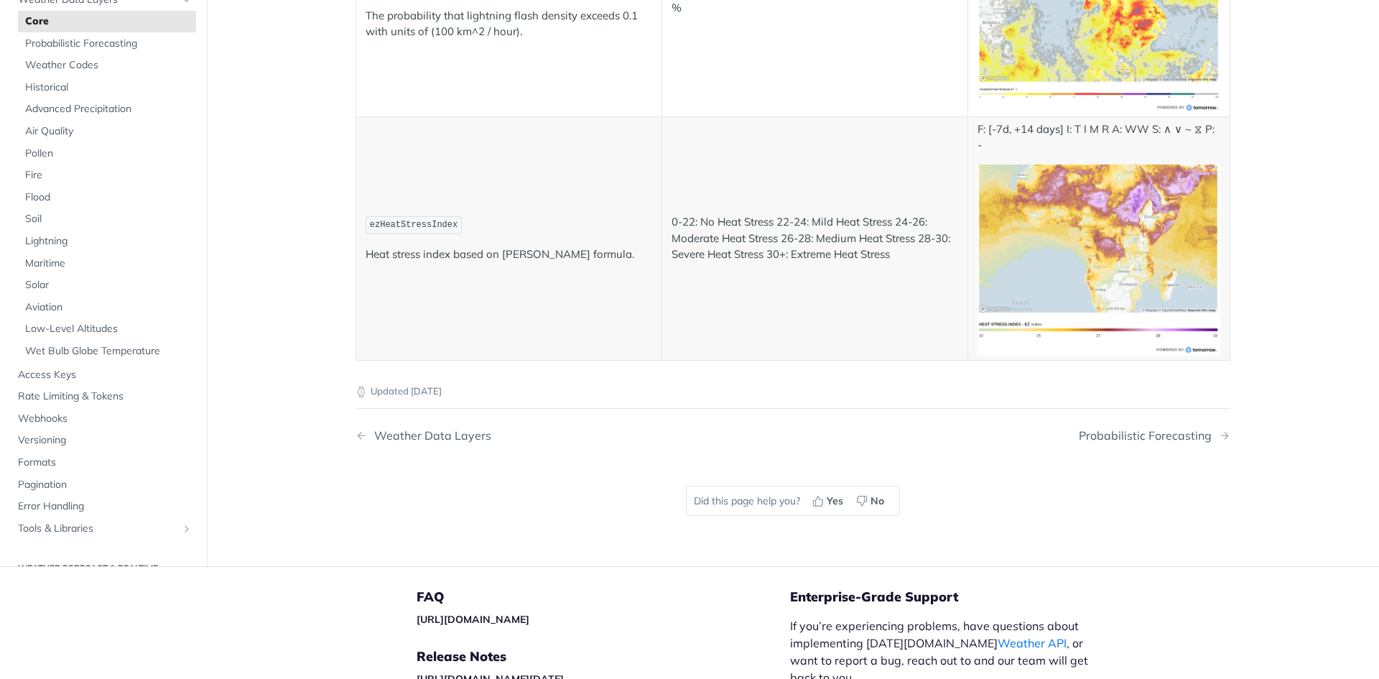
scroll to position [5387, 0]
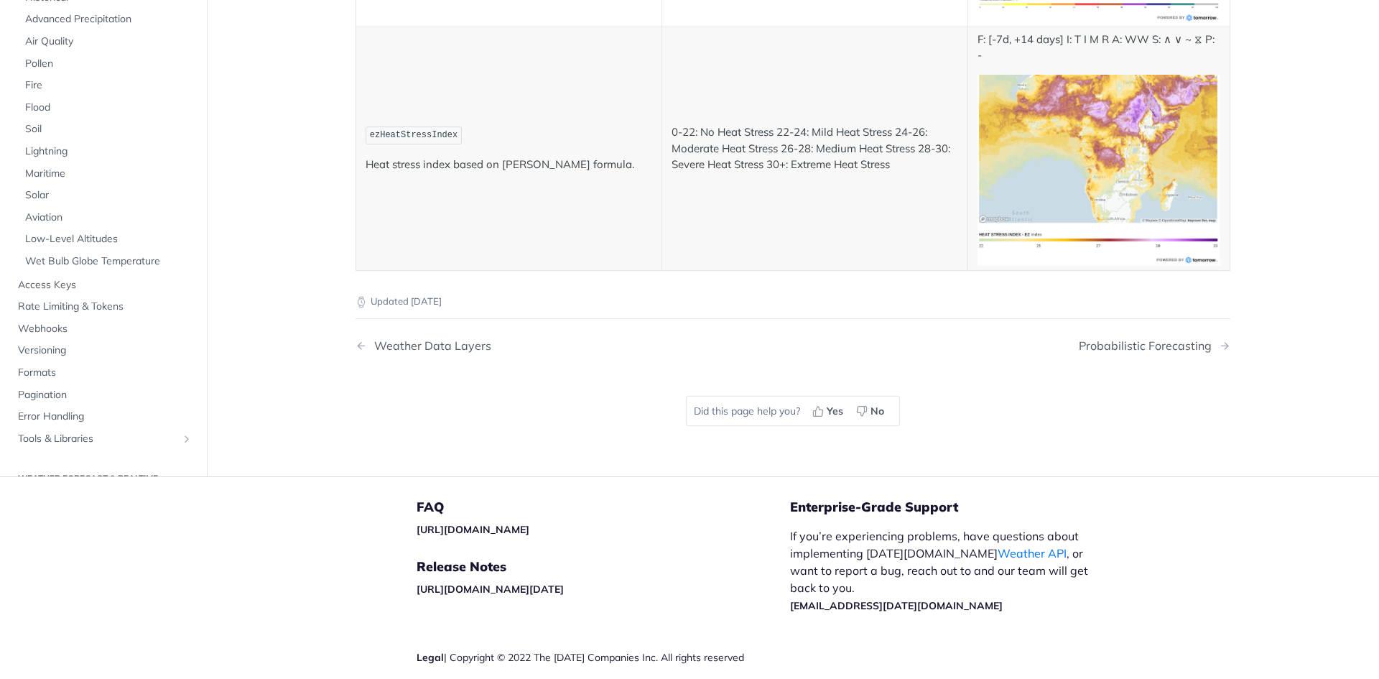
drag, startPoint x: 859, startPoint y: 475, endPoint x: 844, endPoint y: 477, distance: 15.2
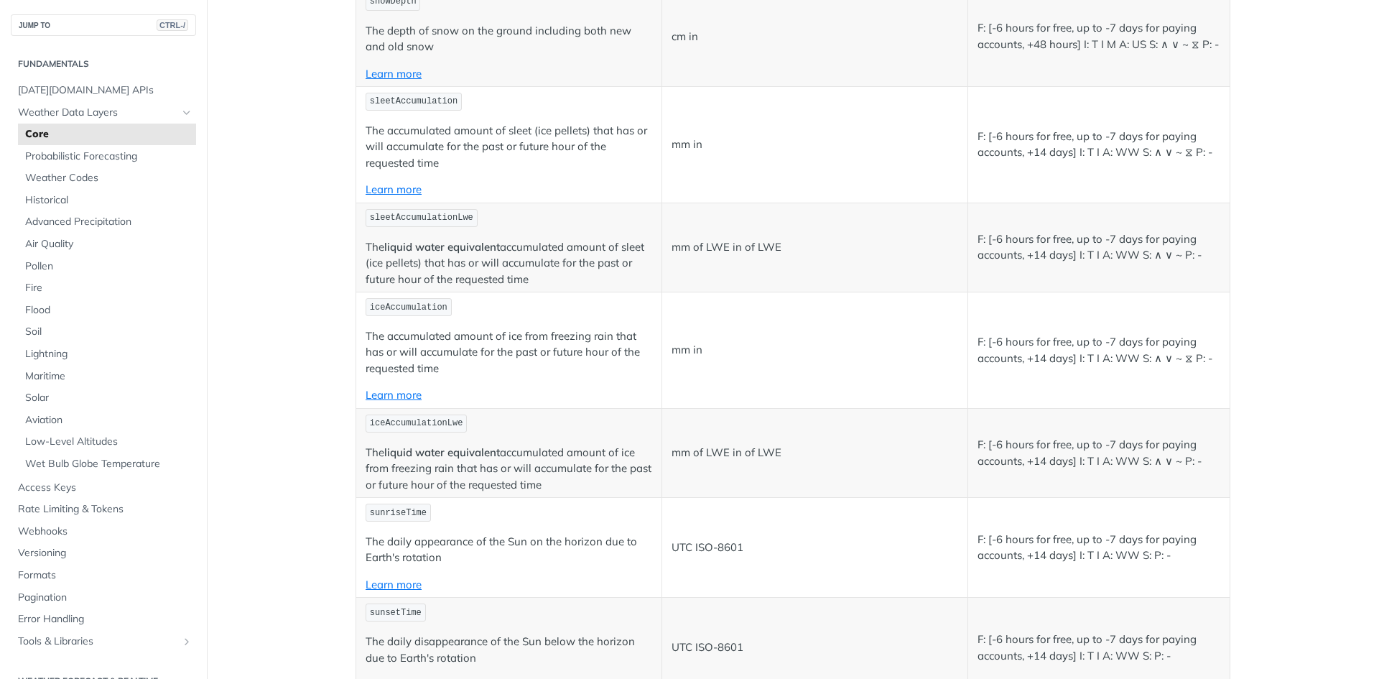
scroll to position [2873, 0]
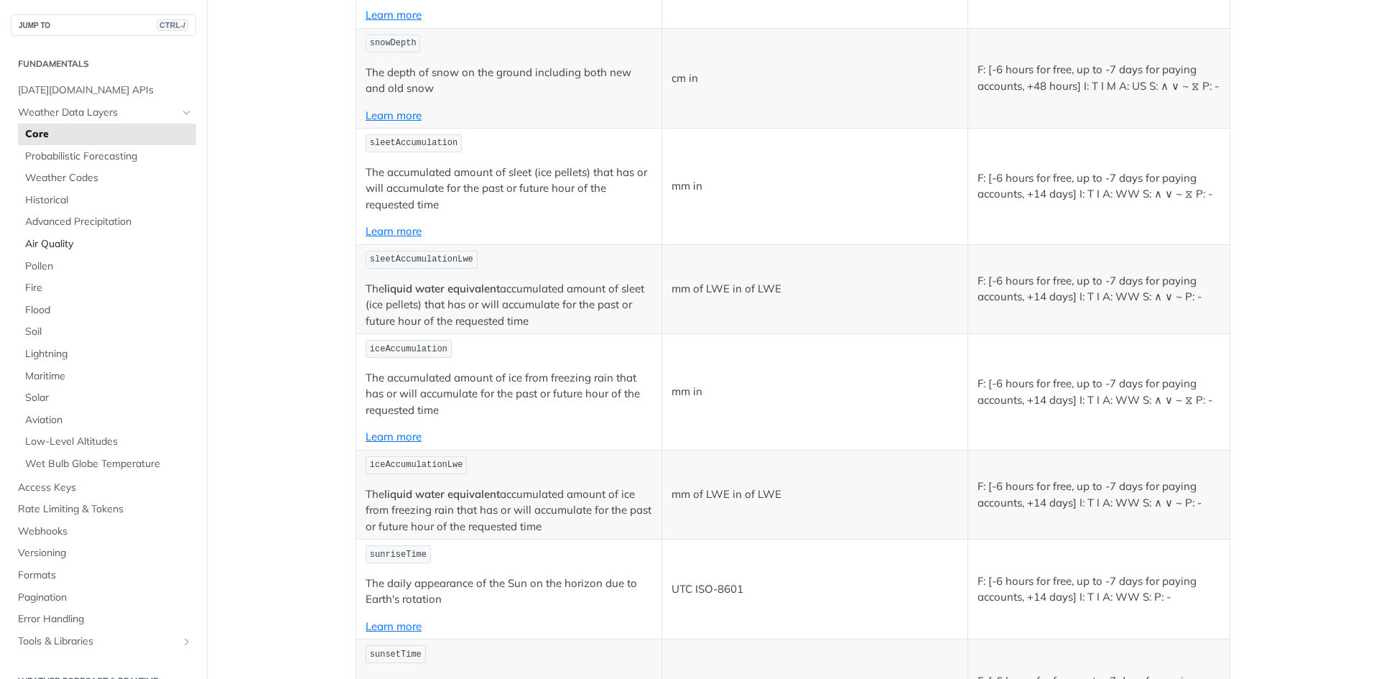
click at [56, 246] on span "Air Quality" at bounding box center [108, 244] width 167 height 14
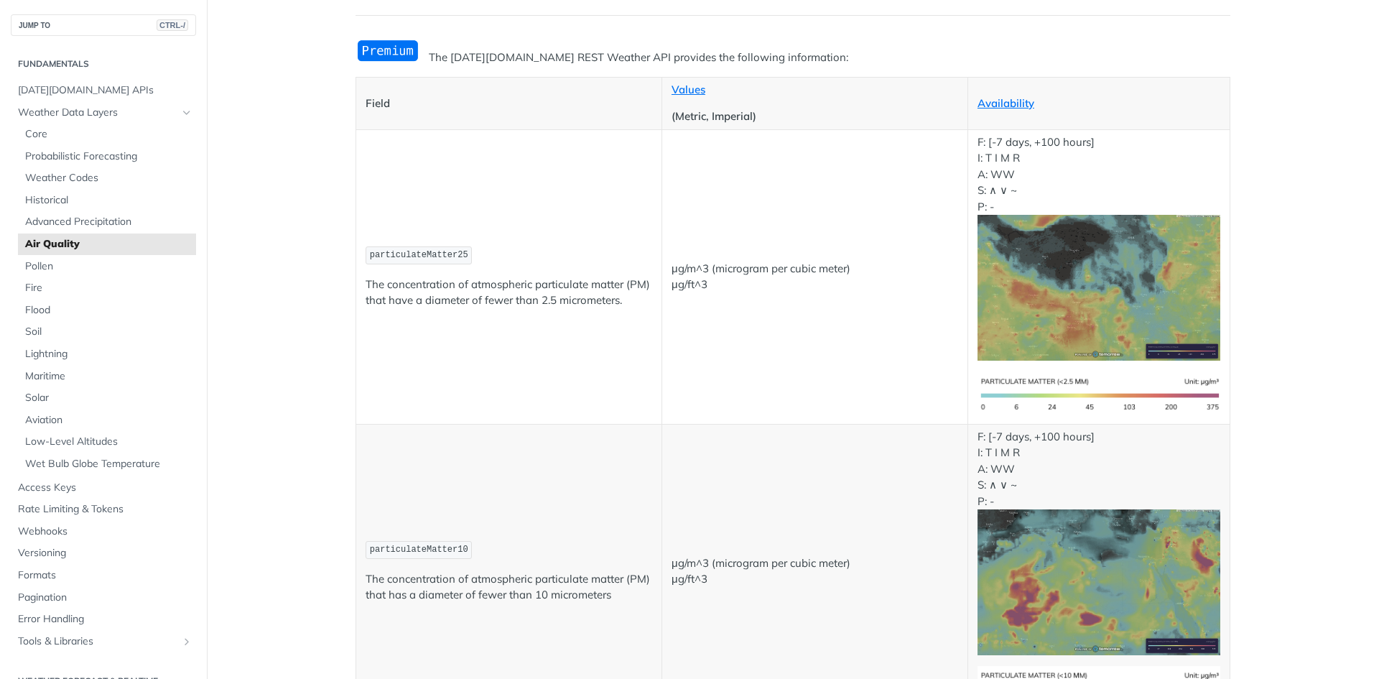
scroll to position [72, 0]
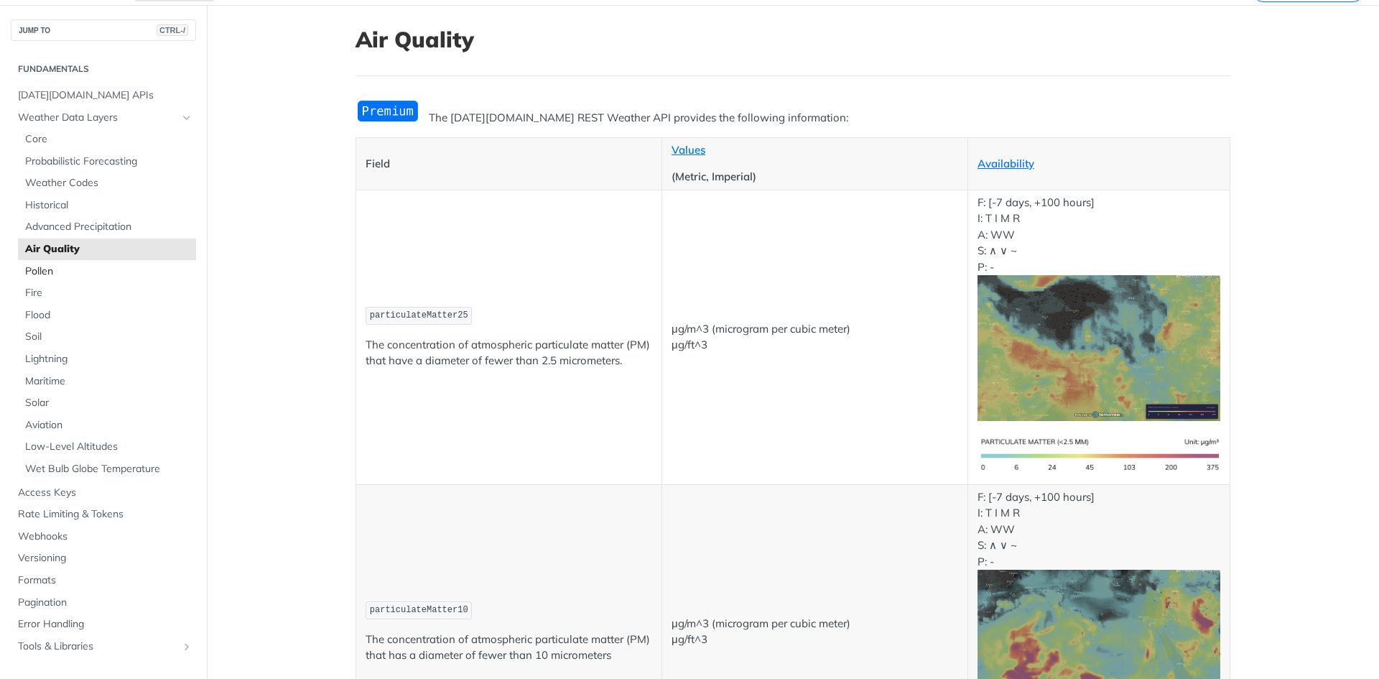
click at [31, 269] on span "Pollen" at bounding box center [108, 271] width 167 height 14
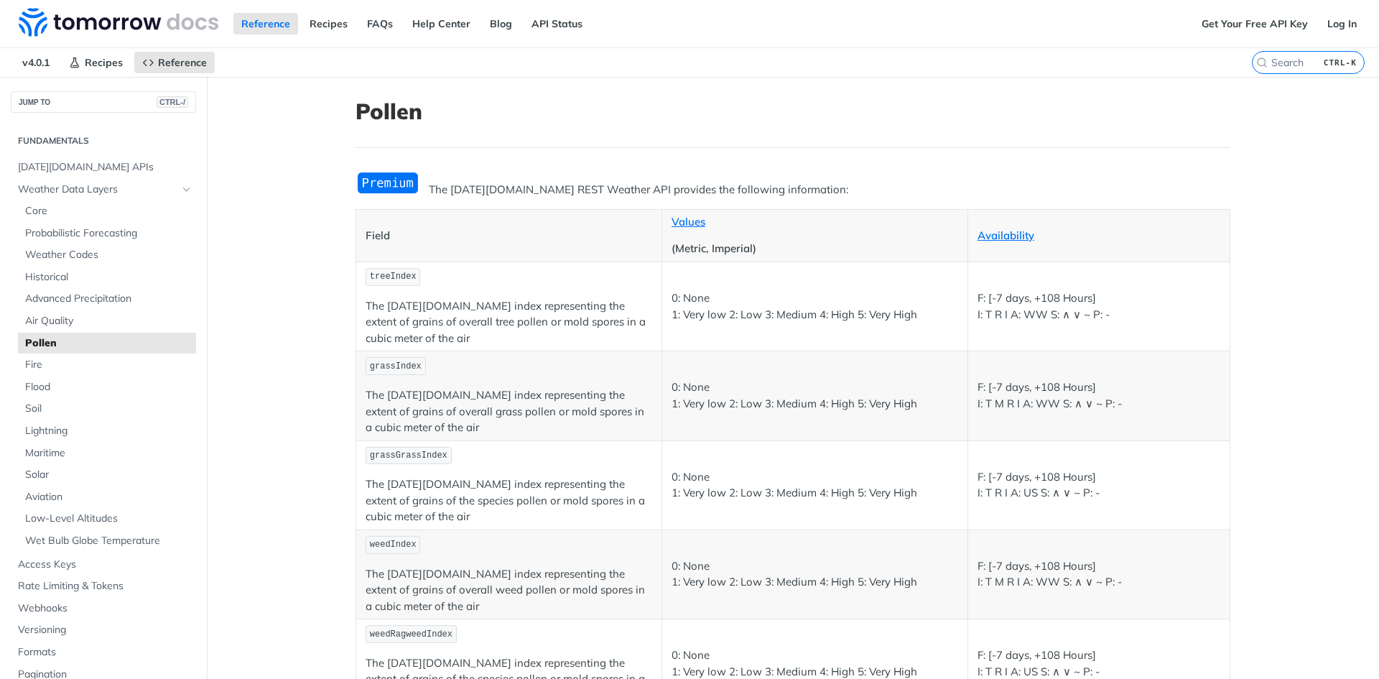
click at [474, 306] on p "The Tomorrow.io index representing the extent of grains of overall tree pollen …" at bounding box center [509, 322] width 287 height 49
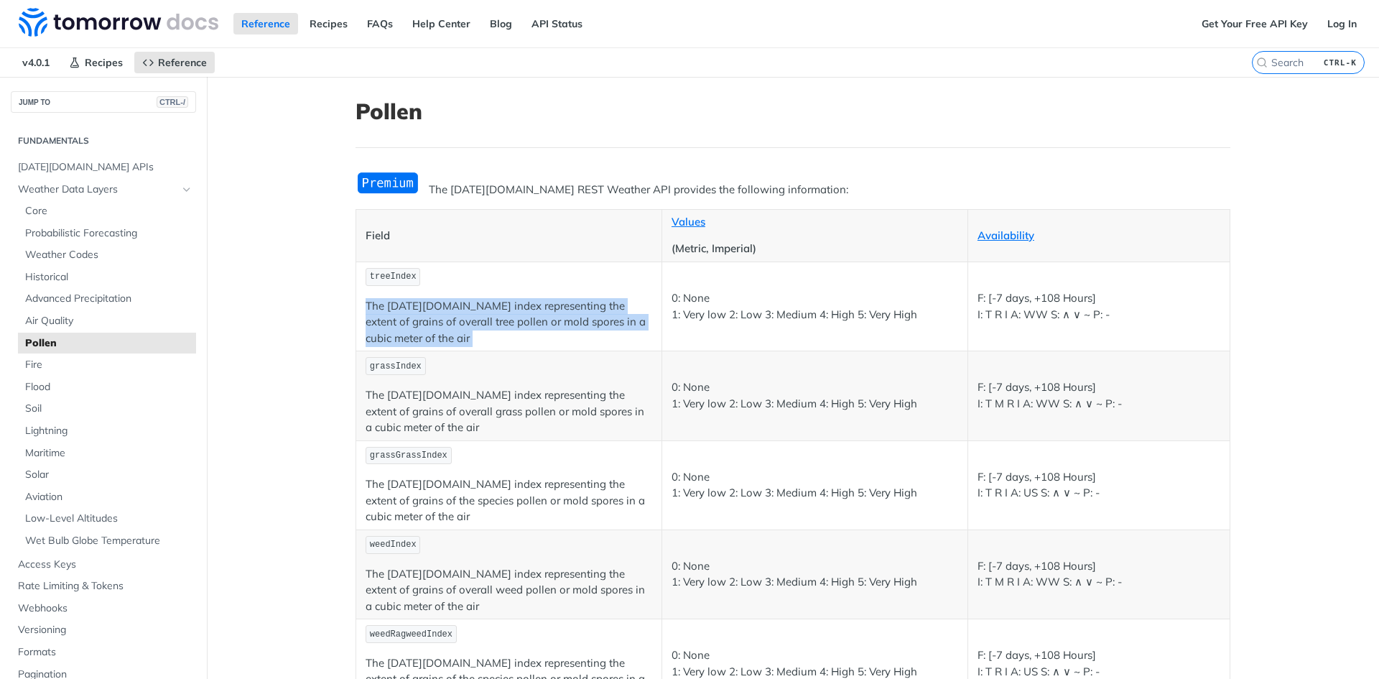
click at [474, 306] on p "The Tomorrow.io index representing the extent of grains of overall tree pollen …" at bounding box center [509, 322] width 287 height 49
click at [55, 234] on span "Probabilistic Forecasting" at bounding box center [108, 233] width 167 height 14
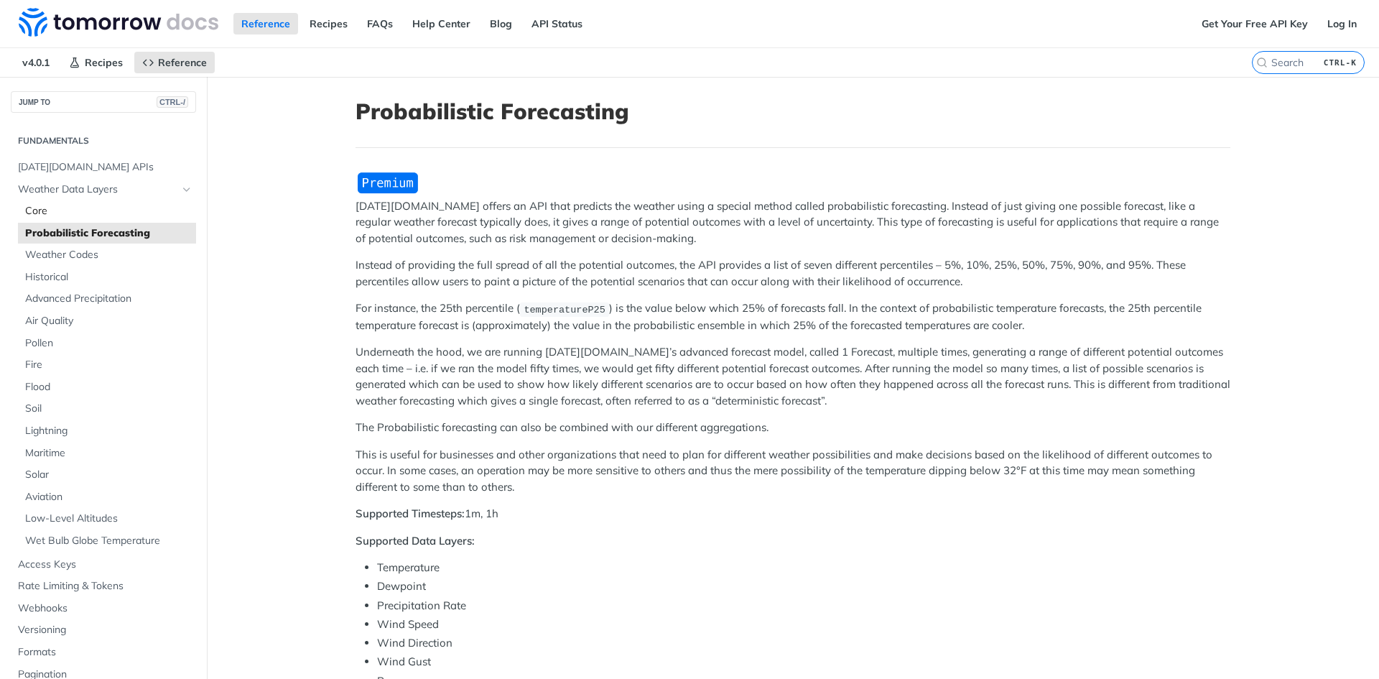
click at [47, 210] on span "Core" at bounding box center [108, 211] width 167 height 14
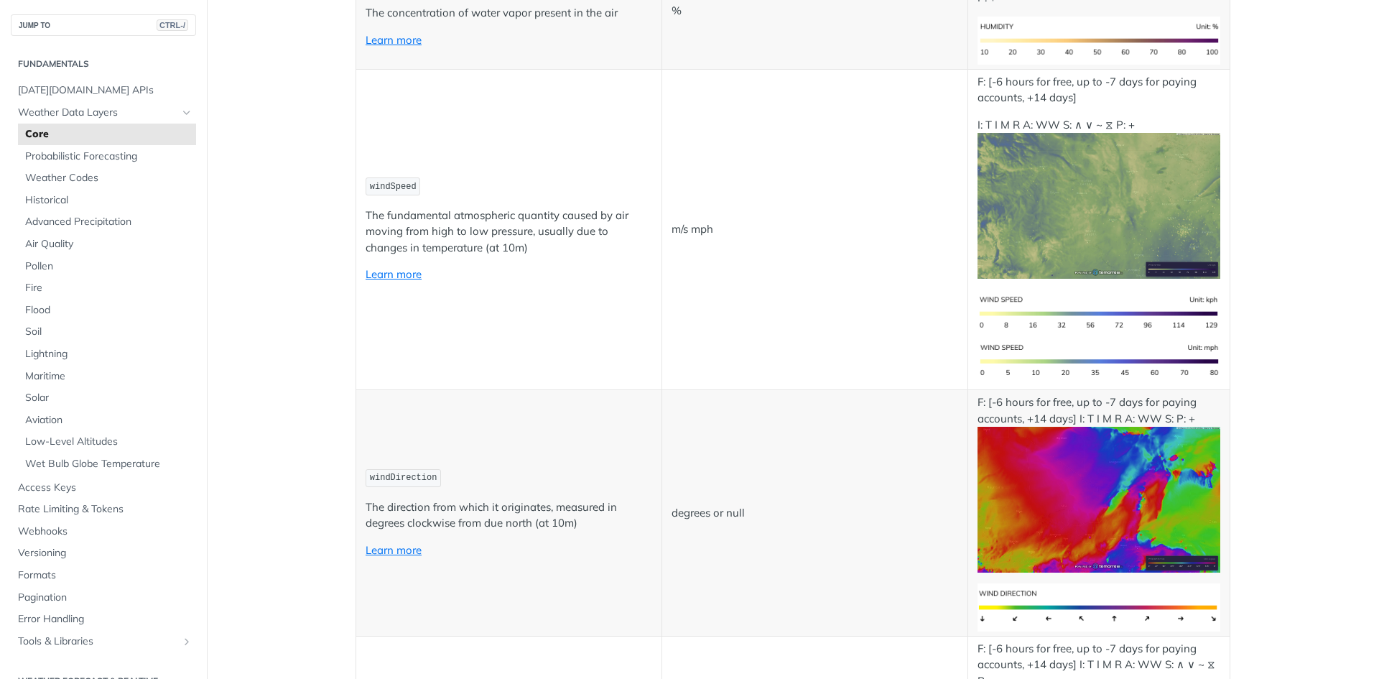
scroll to position [790, 0]
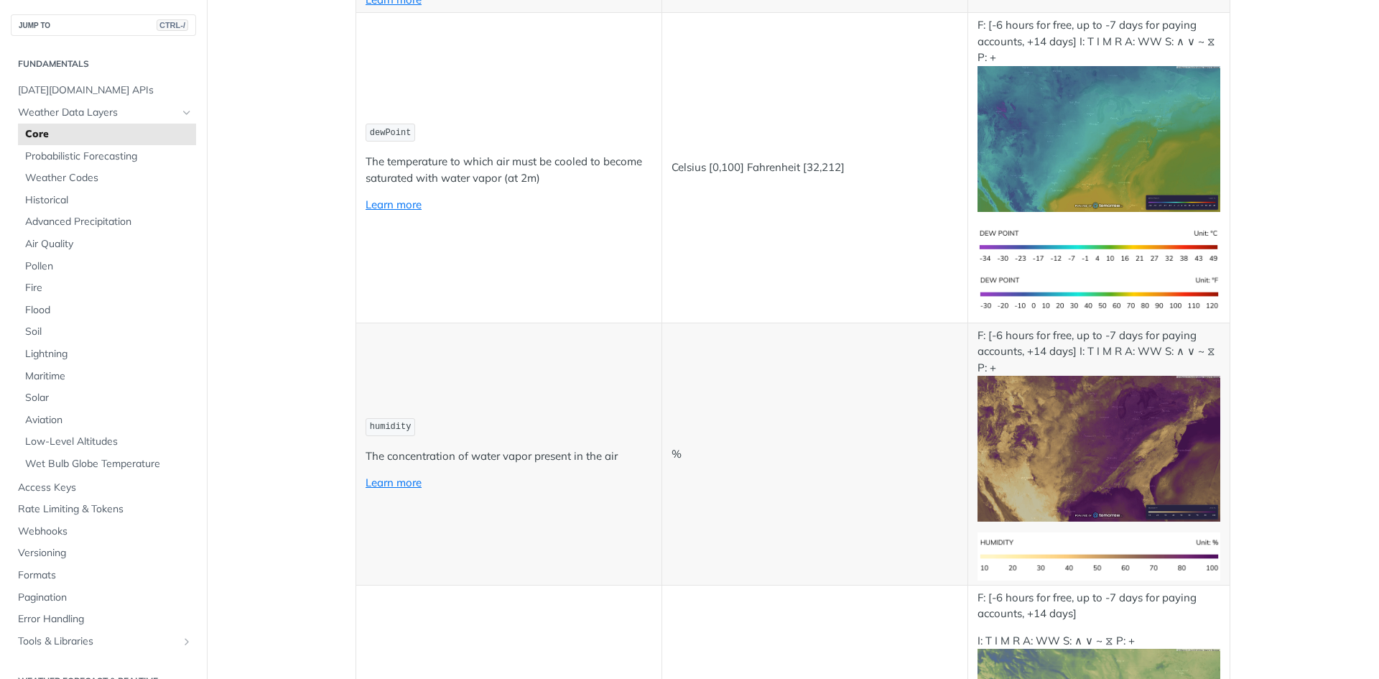
scroll to position [0, 0]
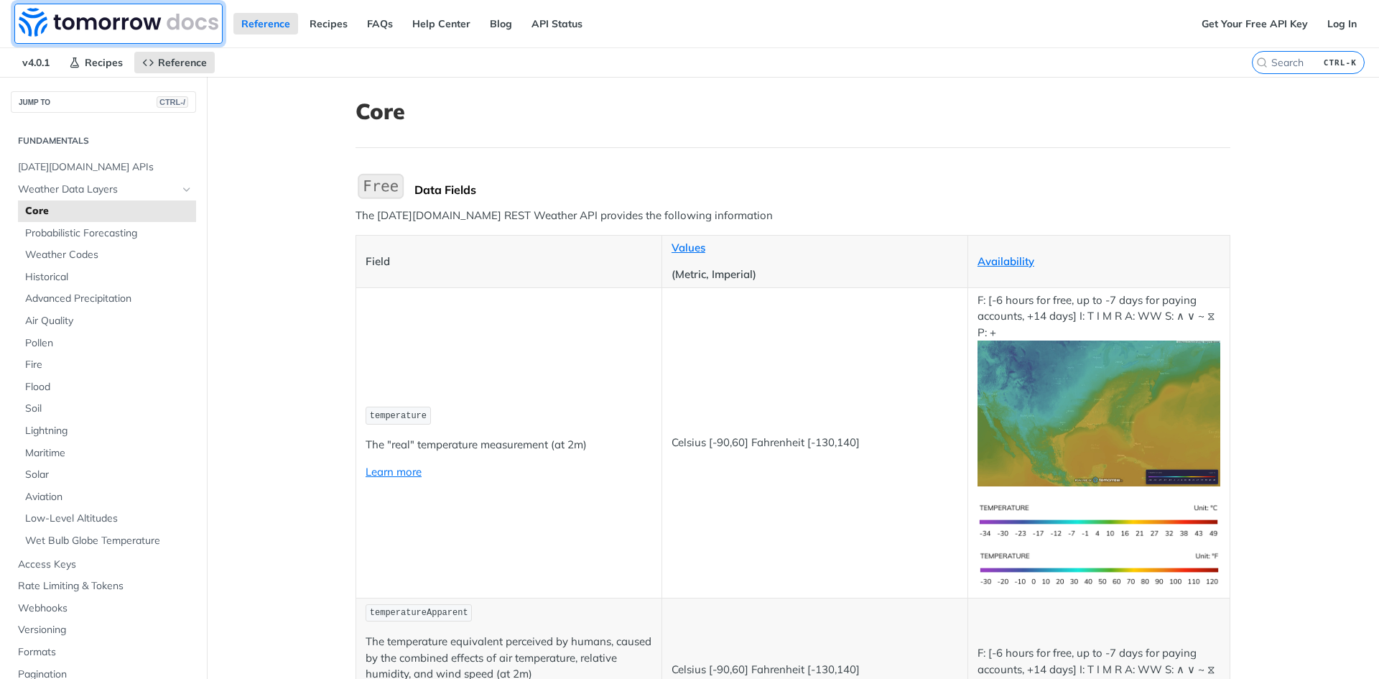
click at [154, 22] on img at bounding box center [119, 22] width 200 height 29
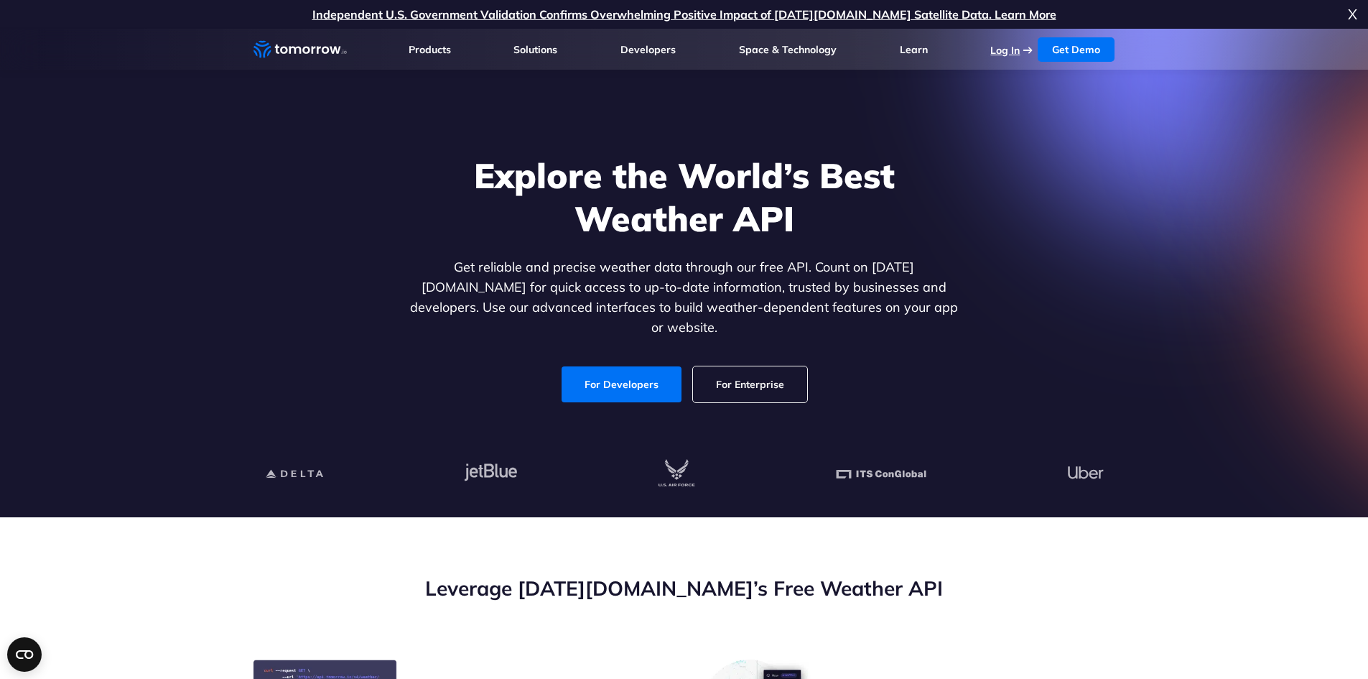
click at [1015, 51] on link "Log In" at bounding box center [1004, 50] width 29 height 13
